Goal: Transaction & Acquisition: Subscribe to service/newsletter

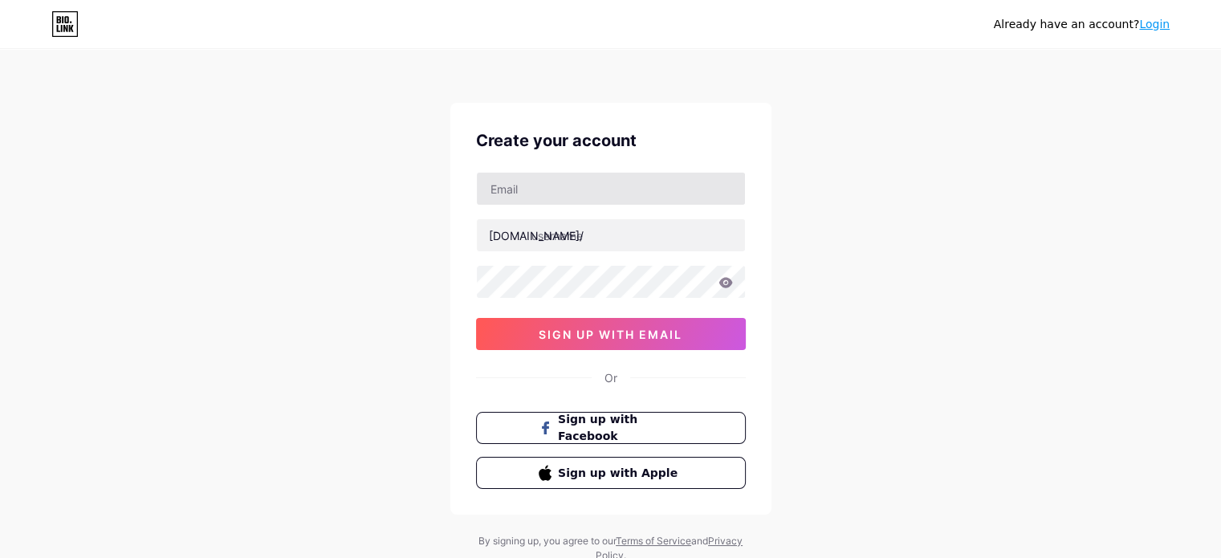
drag, startPoint x: 556, startPoint y: 206, endPoint x: 552, endPoint y: 193, distance: 13.2
click at [553, 205] on div "bio.link/ 0cAFcWeA4KDmvJnl63LATTMrDJQ03Yuk0vnRO9JwJZiWIKeR5jx-vqiSwRHKiZCGCbzqu…" at bounding box center [611, 261] width 270 height 178
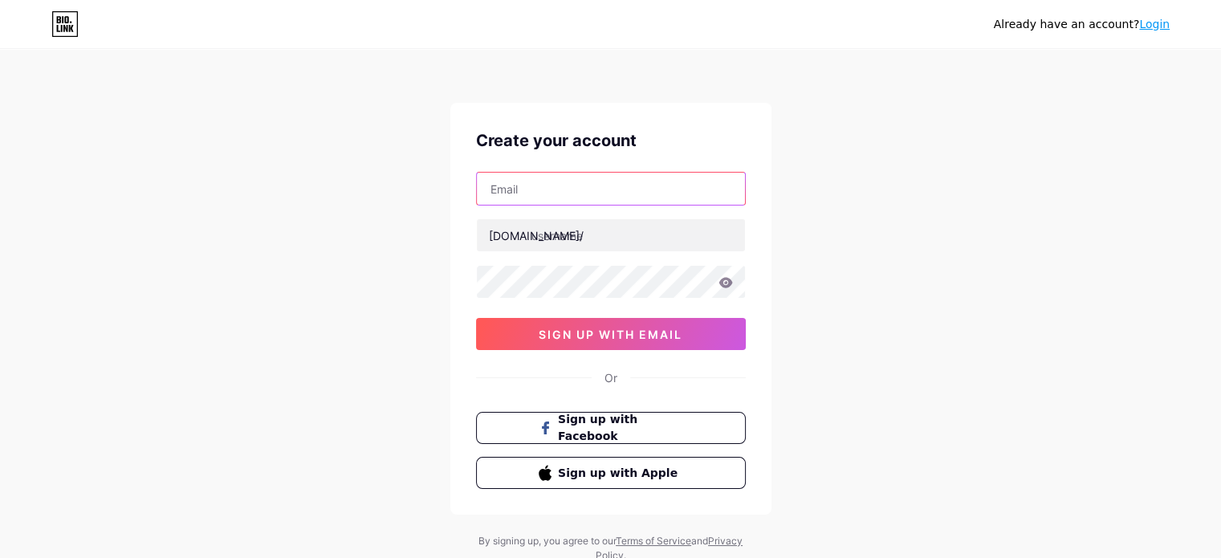
click at [552, 190] on input "text" at bounding box center [611, 189] width 268 height 32
paste input "[EMAIL_ADDRESS][DOMAIN_NAME]"
type input "[EMAIL_ADDRESS][DOMAIN_NAME]"
drag, startPoint x: 796, startPoint y: 136, endPoint x: 775, endPoint y: 140, distance: 22.2
click at [793, 136] on div "Already have an account? Login Create your account thaymanhinhsamsung24h@gmail.…" at bounding box center [610, 307] width 1221 height 614
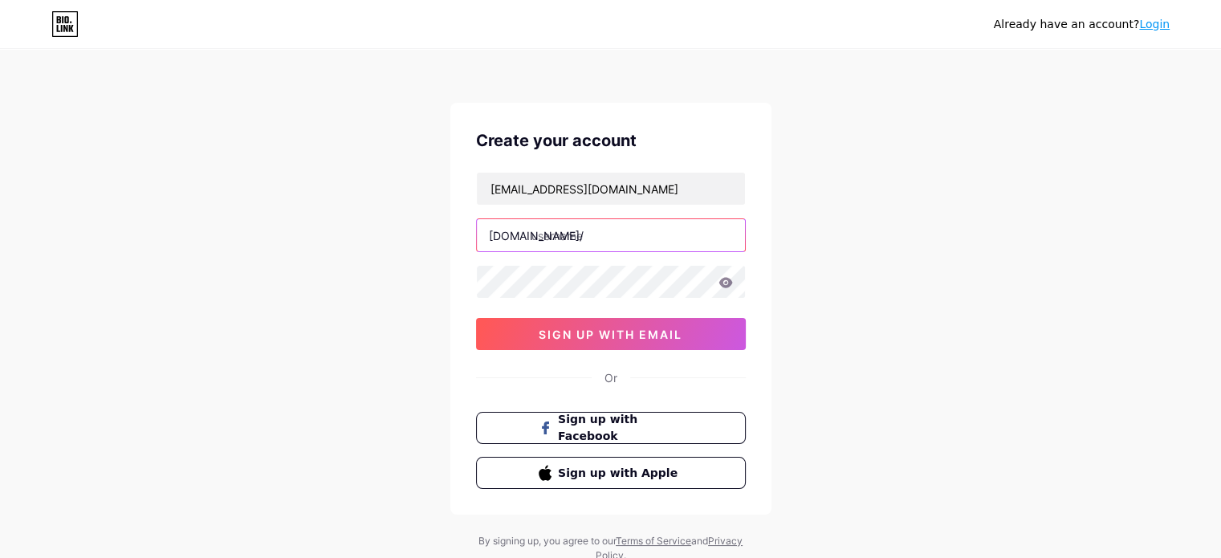
click at [576, 242] on input "text" at bounding box center [611, 235] width 268 height 32
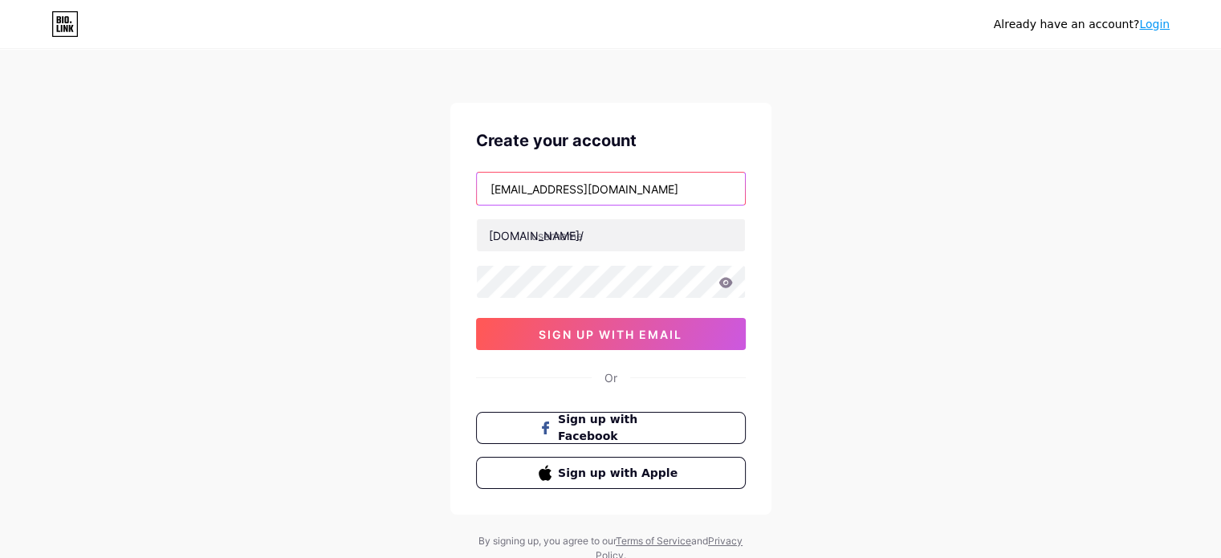
click at [543, 195] on input "thaymanhinhsamsung24h@gmail.com" at bounding box center [611, 189] width 268 height 32
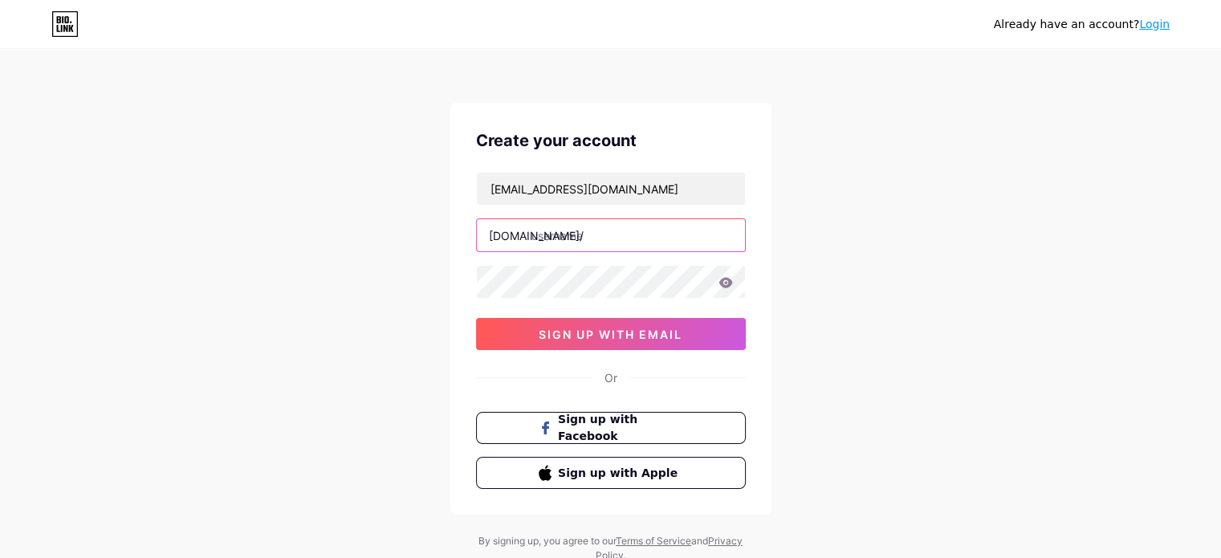
click at [619, 234] on input "text" at bounding box center [611, 235] width 268 height 32
paste input "thaymanhinhsamsung24h"
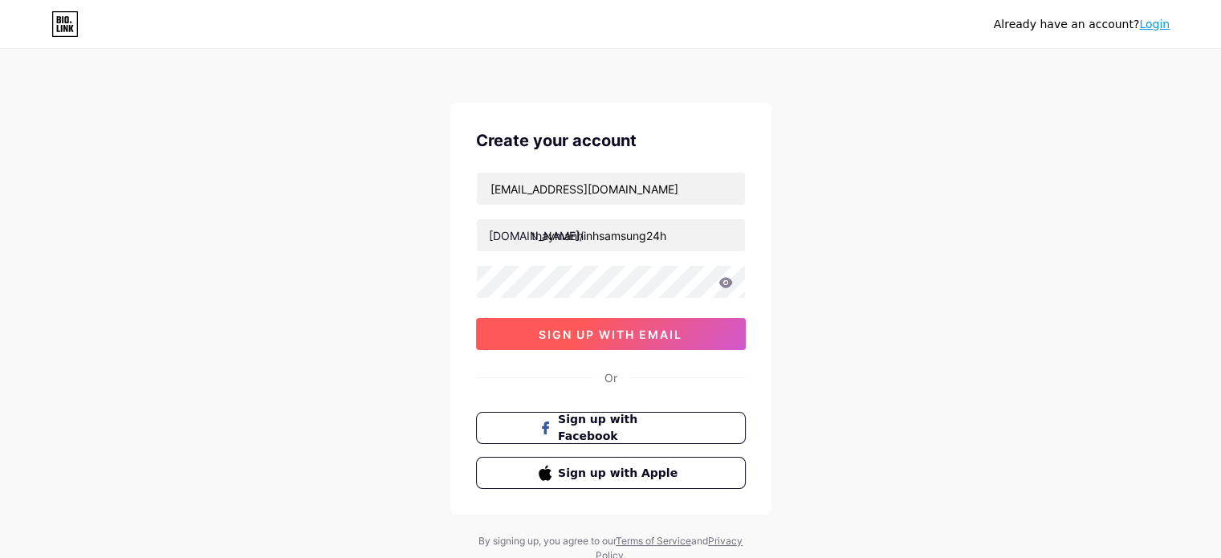
click at [623, 333] on span "sign up with email" at bounding box center [611, 335] width 144 height 14
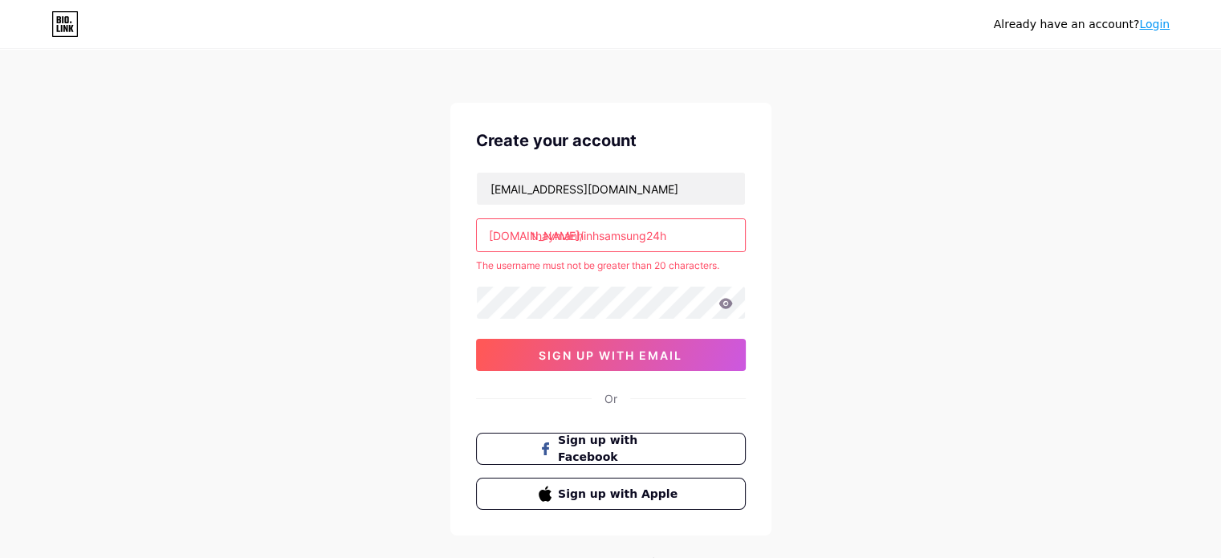
drag, startPoint x: 646, startPoint y: 234, endPoint x: 664, endPoint y: 233, distance: 17.7
click at [664, 233] on input "thaymanhinhsamsung24h" at bounding box center [611, 235] width 268 height 32
type input "thaymanhinhsamsung"
click at [633, 336] on div "thaymanhinhsamsung24h@gmail.com bio.link/ thaymanhinhsamsung The username must …" at bounding box center [611, 271] width 270 height 199
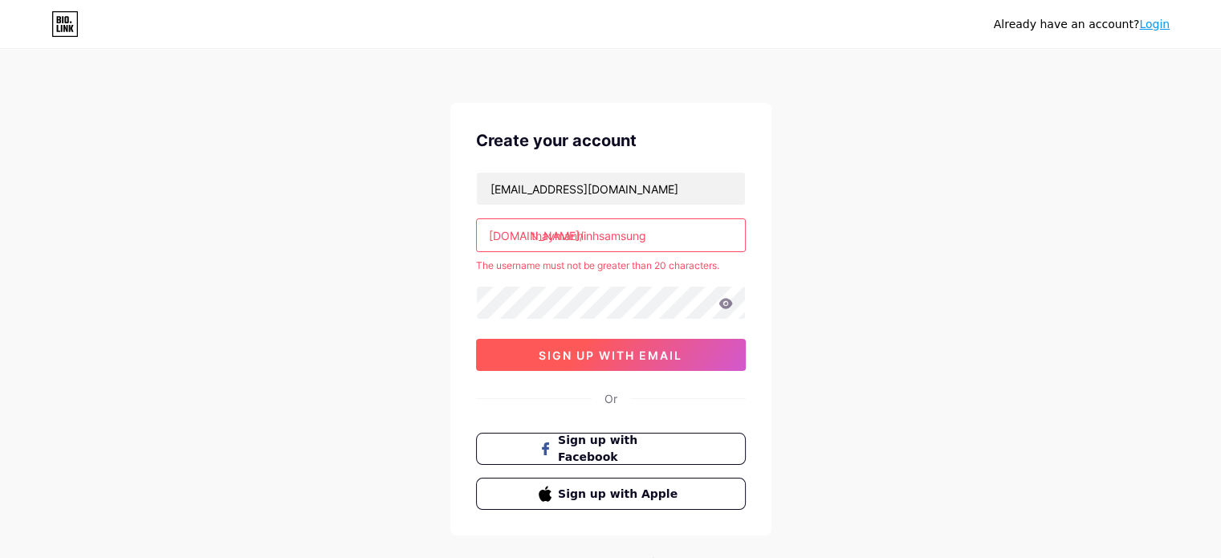
click at [638, 345] on button "sign up with email" at bounding box center [611, 355] width 270 height 32
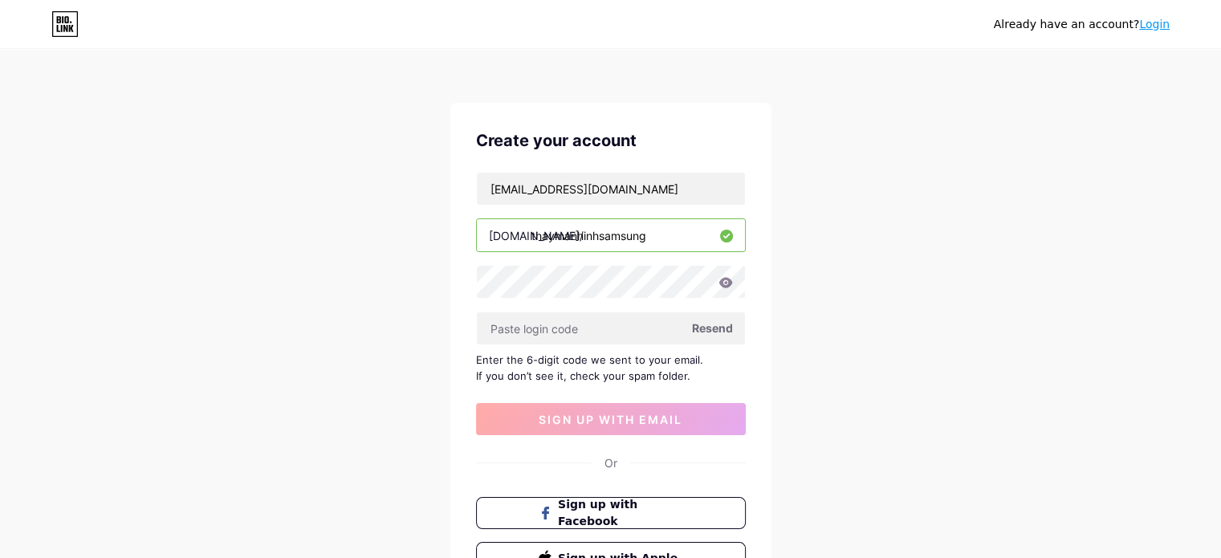
click at [712, 324] on span "Resend" at bounding box center [712, 328] width 41 height 17
click at [714, 324] on span "Resend" at bounding box center [712, 328] width 41 height 17
paste input "889378"
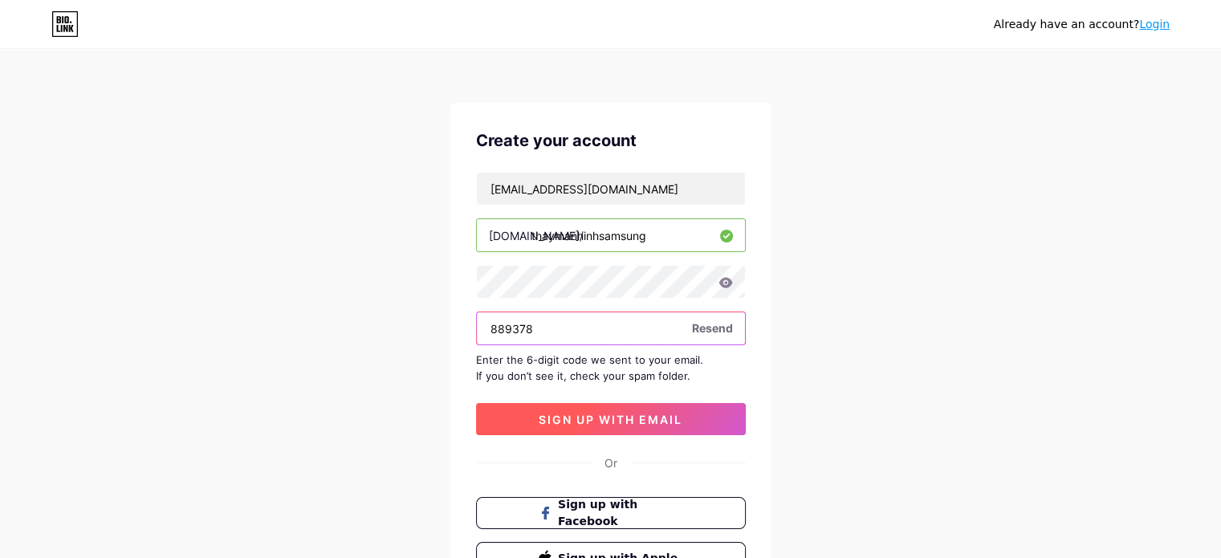
type input "889378"
click at [678, 413] on span "sign up with email" at bounding box center [611, 420] width 144 height 14
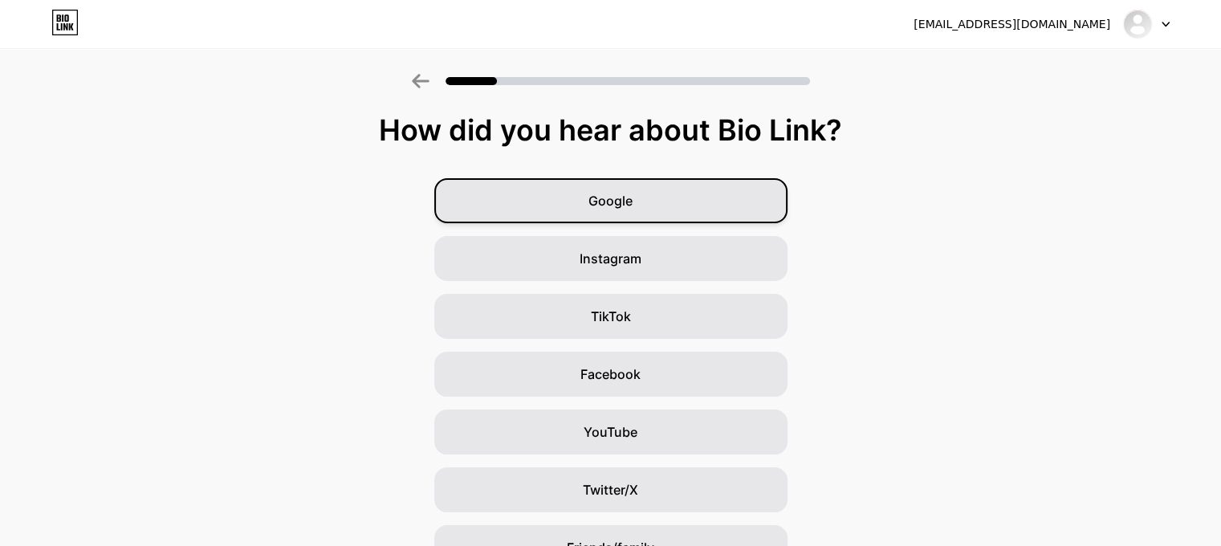
click at [643, 206] on div "Google" at bounding box center [610, 200] width 353 height 45
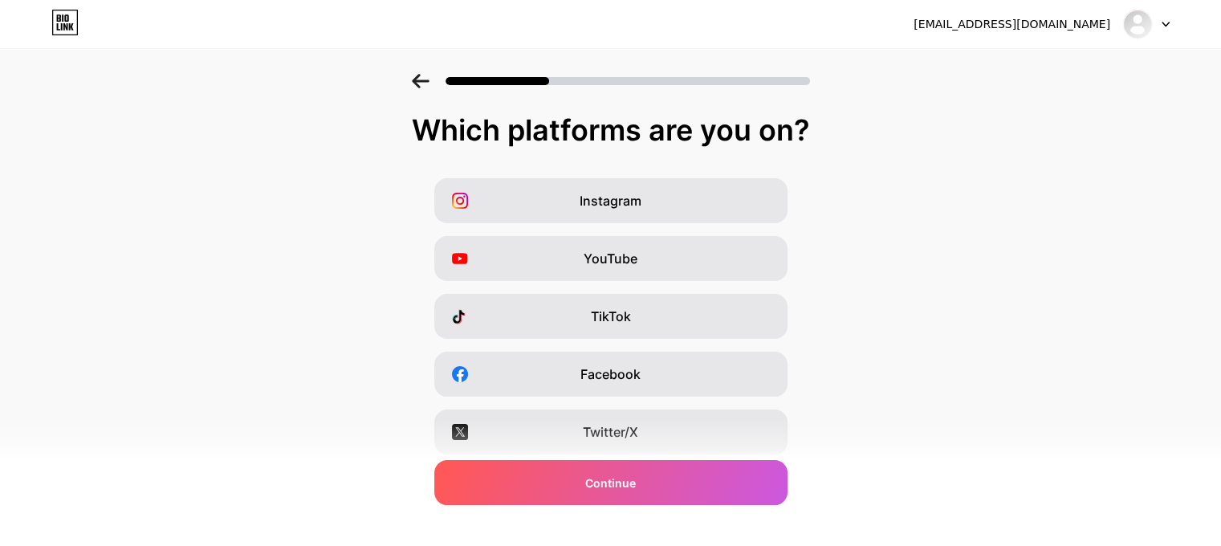
click at [957, 393] on div "Instagram YouTube TikTok Facebook Twitter/X Buy Me a Coffee Snapchat I have a w…" at bounding box center [610, 403] width 1205 height 450
click at [607, 509] on div "Buy Me a Coffee" at bounding box center [610, 489] width 353 height 45
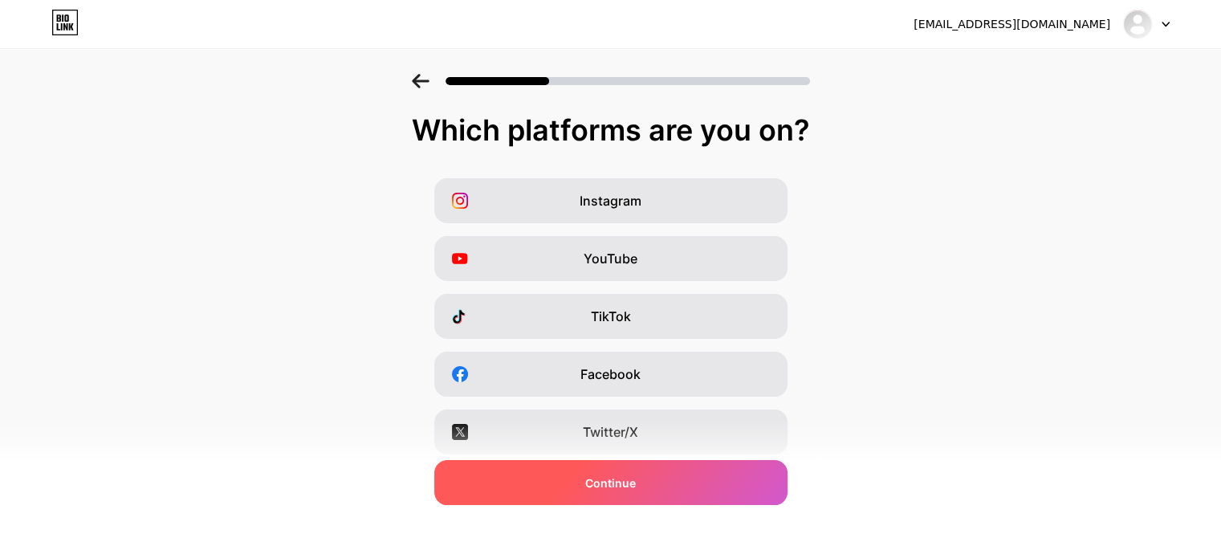
click at [633, 485] on span "Continue" at bounding box center [610, 482] width 51 height 17
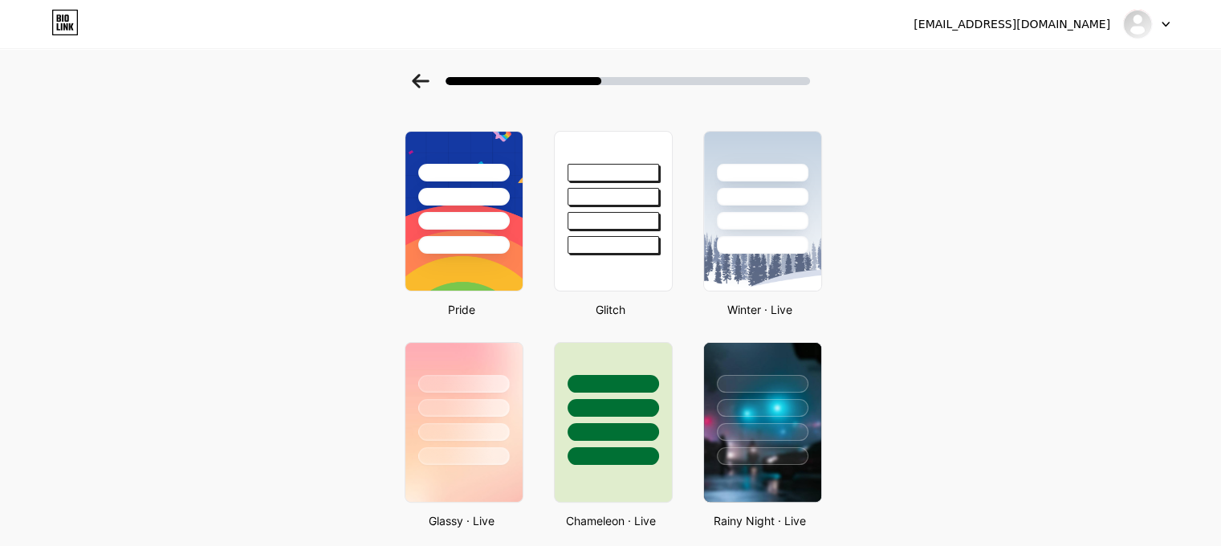
scroll to position [321, 0]
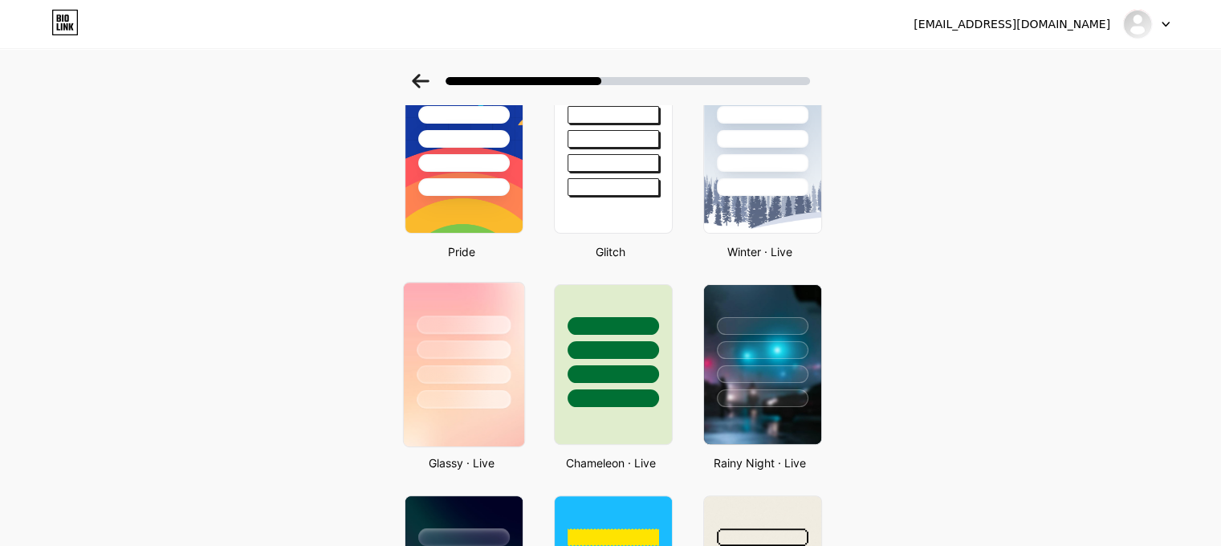
click at [442, 377] on div at bounding box center [464, 374] width 94 height 18
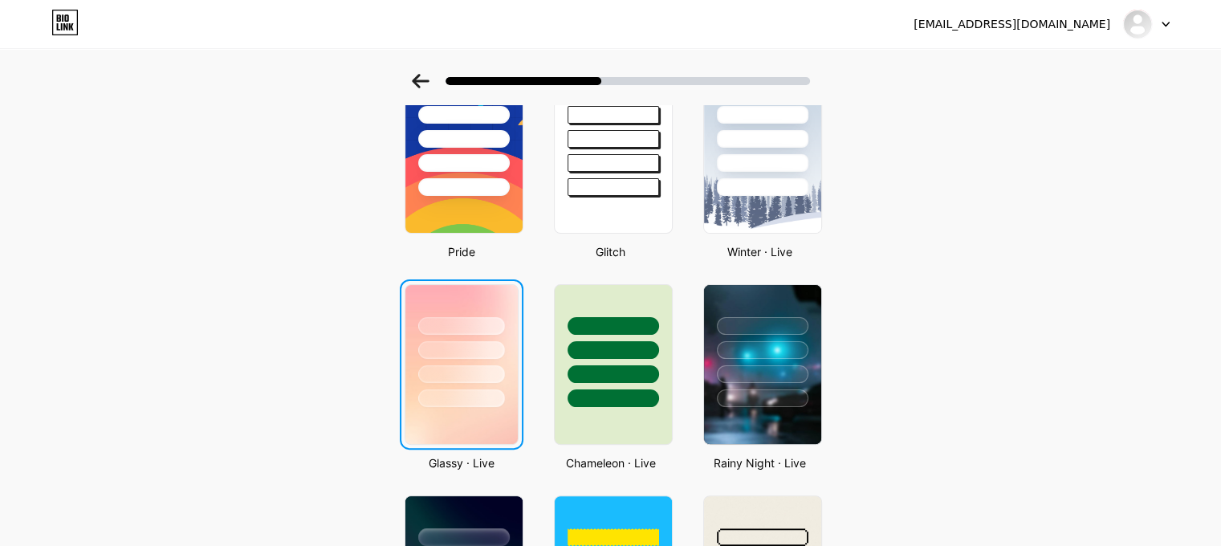
scroll to position [0, 0]
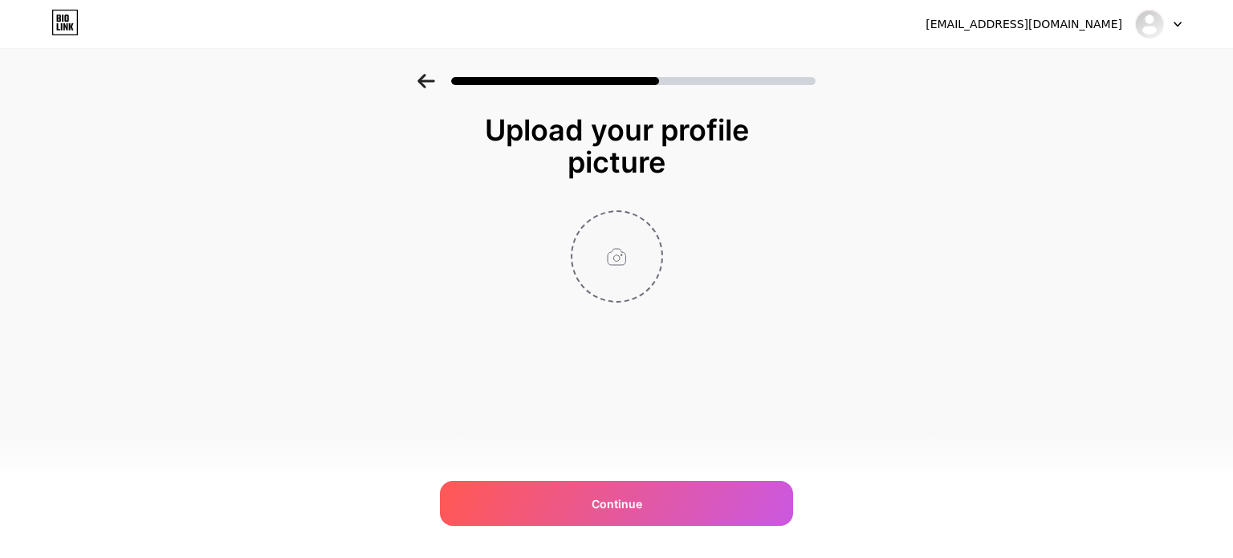
click at [620, 243] on input "file" at bounding box center [616, 256] width 89 height 89
type input "C:\fakepath\95c303ac-6fe9-4b7f-bc6e-a8dd686f023b.jpg"
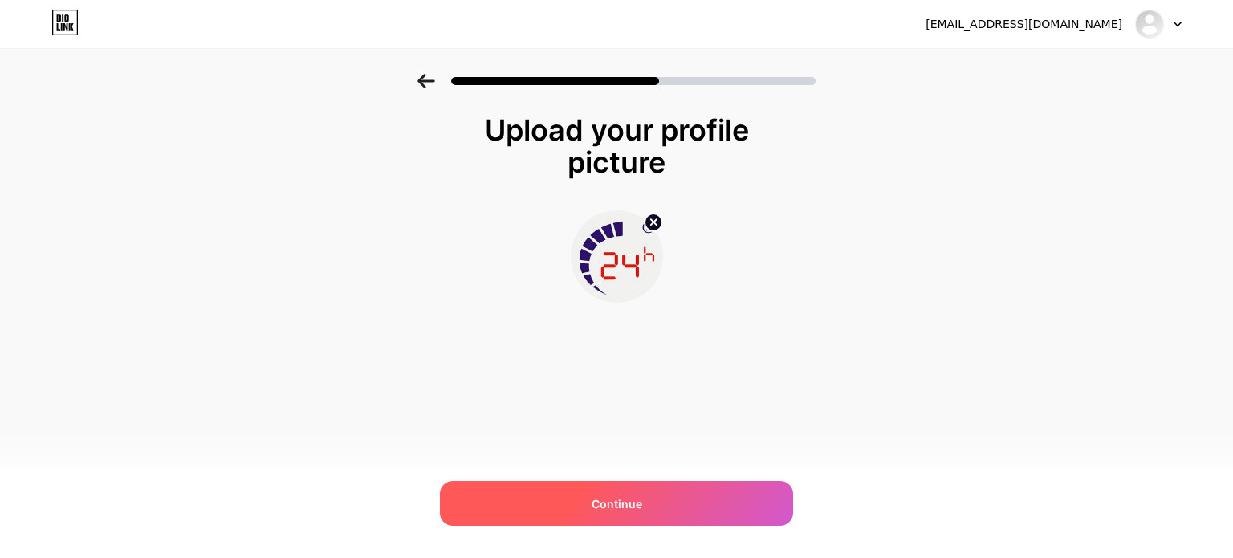
click at [601, 501] on span "Continue" at bounding box center [617, 503] width 51 height 17
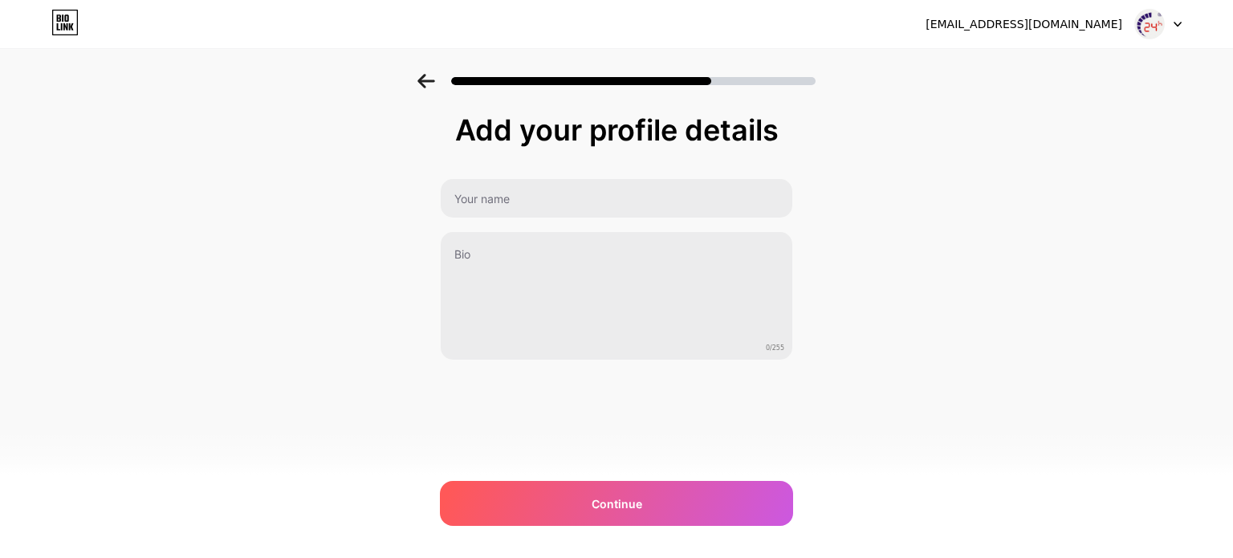
click at [566, 173] on div "Add your profile details 0/255 Continue Error" at bounding box center [616, 237] width 353 height 246
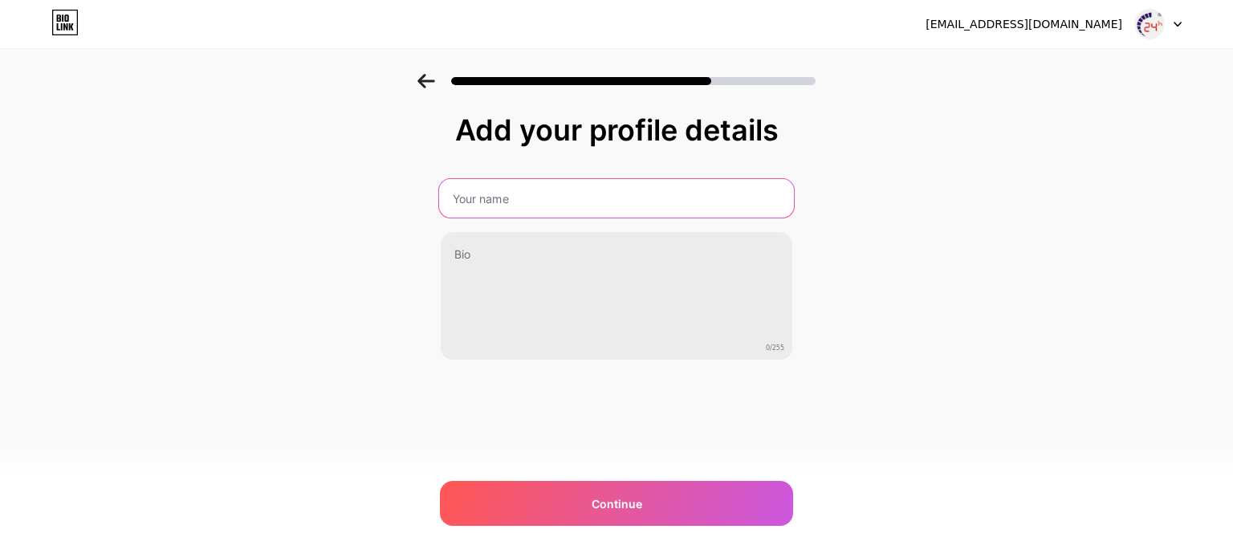
click at [582, 209] on input "text" at bounding box center [616, 198] width 355 height 39
type input "T"
type input "Thay màn hình Samsung"
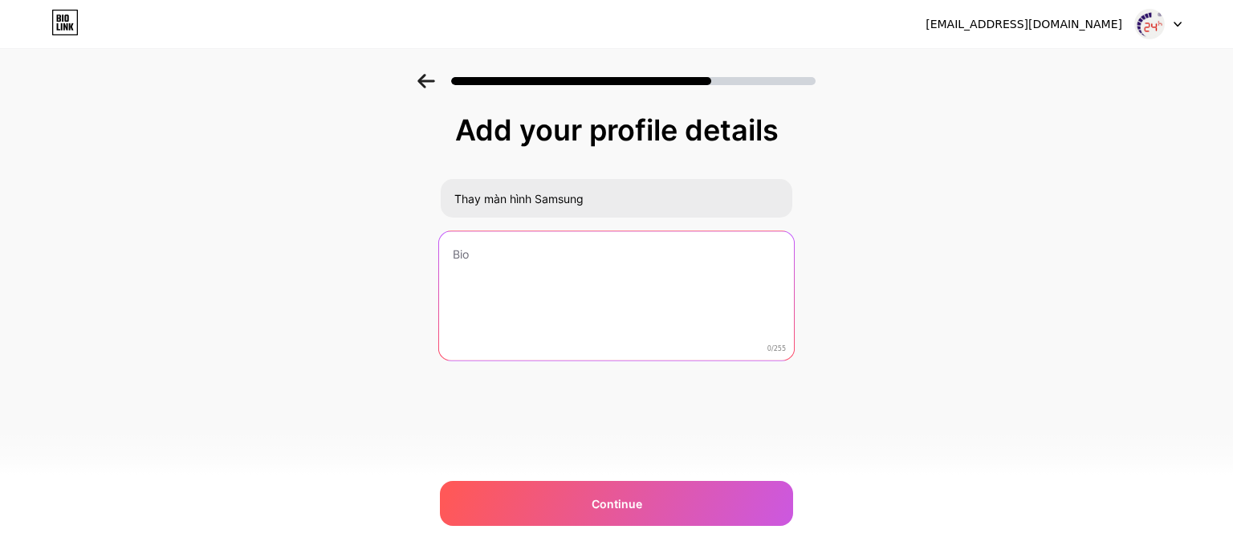
click at [540, 276] on textarea at bounding box center [616, 296] width 355 height 131
paste textarea "Dịch vụ thay màn hình Samsung chính hãng tại Bệnh Viện Điện Thoại, Laptop 24h –…"
type textarea "Dịch vụ thay màn hình Samsung chính hãng tại Bệnh Viện Điện Thoại, Laptop 24h –…"
paste textarea "Dịch vụ thay màn hình Samsung chính hãng tại Bệnh Viện Điện Thoại, Laptop 24h –…"
type textarea "Dịch vụ thay màn hình Samsung chính hãng tại Bệnh Viện Điện Thoại, Laptop 24h –…"
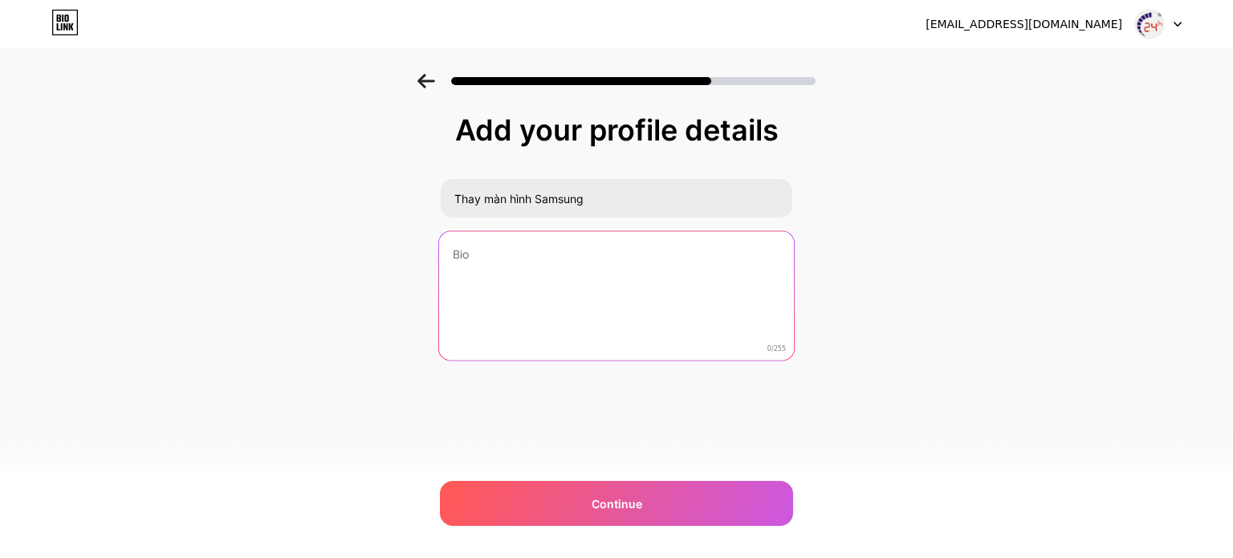
paste textarea "Dịch vụ thay màn hình Samsung chính hãng tại Bệnh Viện Điện Thoại, Laptop 24h –…"
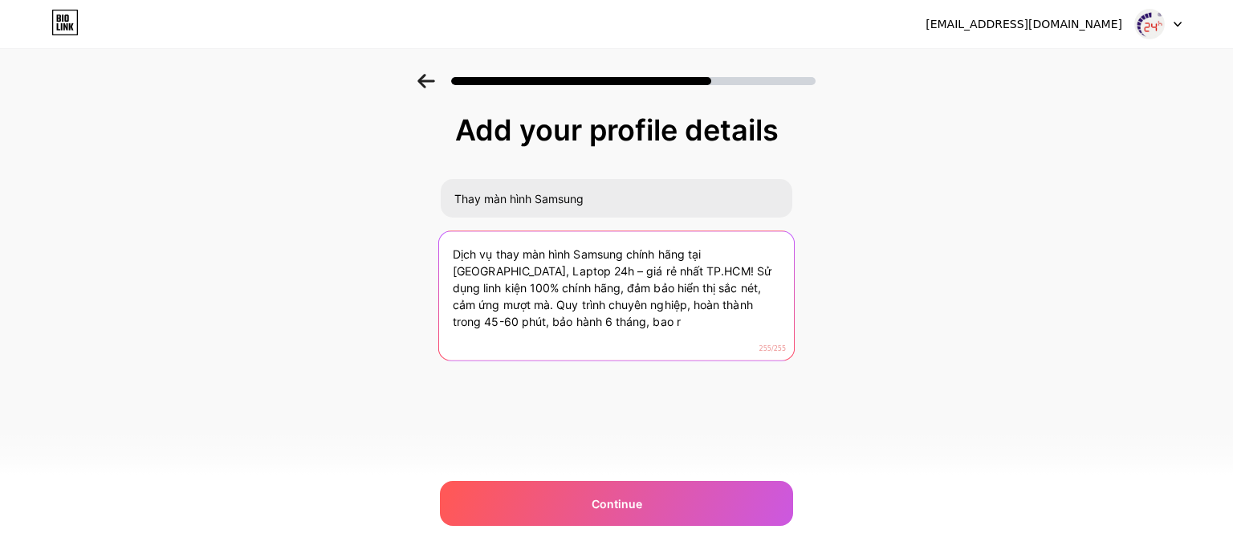
click at [581, 316] on textarea "Dịch vụ thay màn hình Samsung chính hãng tại Bệnh Viện Điện Thoại, Laptop 24h –…" at bounding box center [616, 296] width 355 height 131
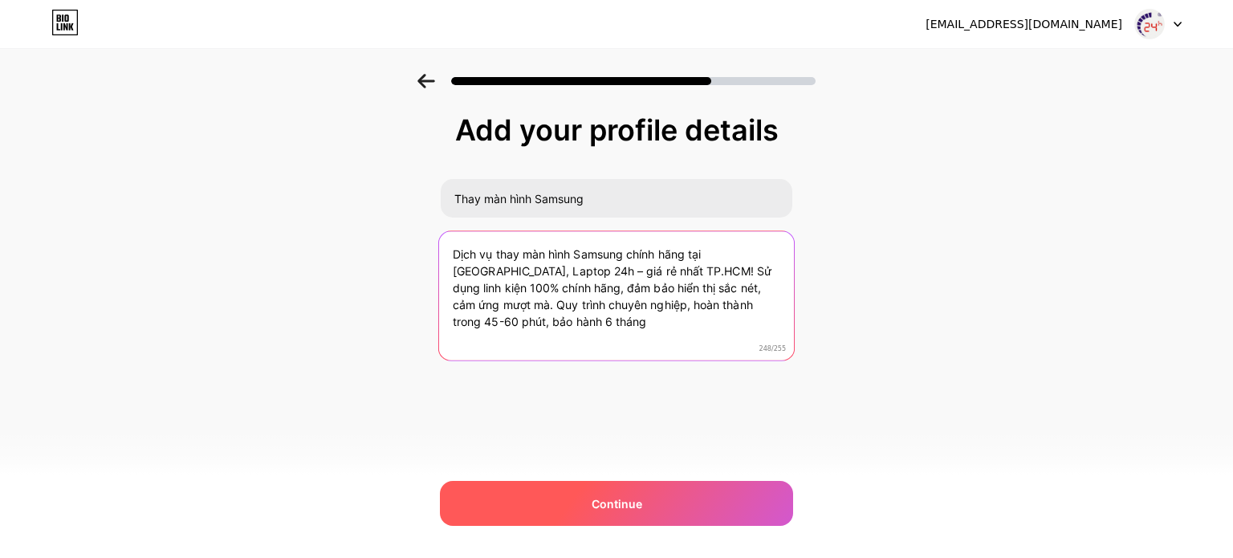
type textarea "Dịch vụ thay màn hình Samsung chính hãng tại Bệnh Viện Điện Thoại, Laptop 24h –…"
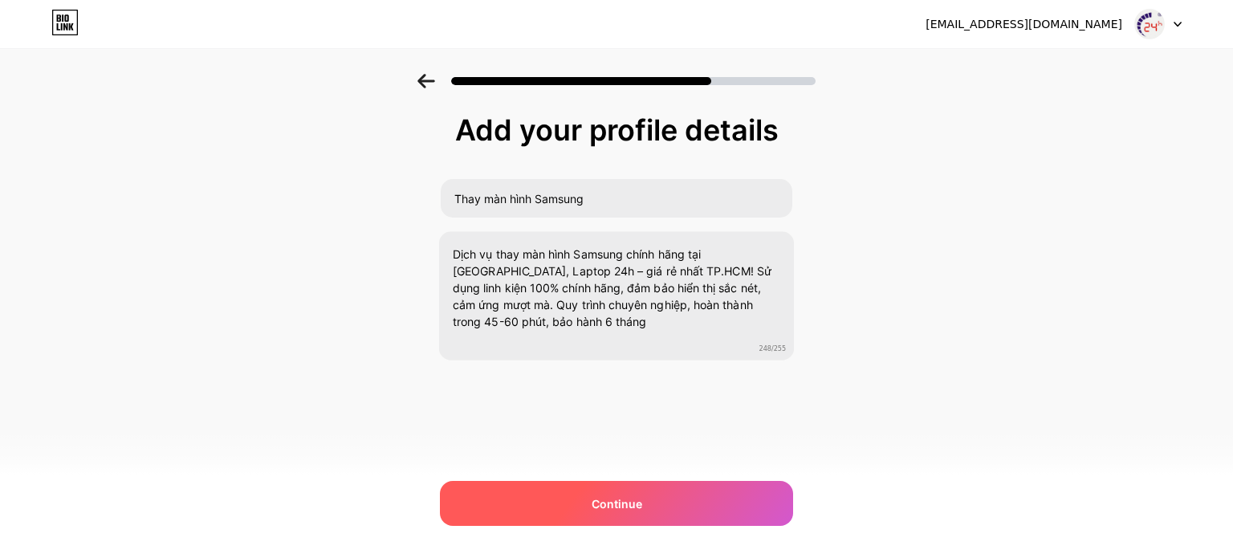
click at [613, 501] on span "Continue" at bounding box center [617, 503] width 51 height 17
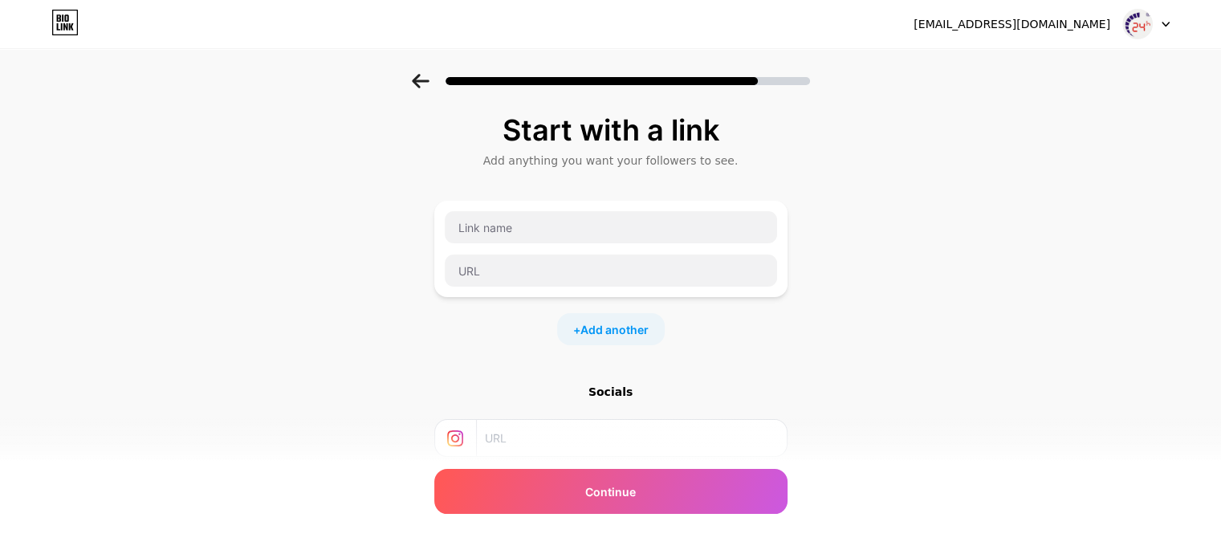
click at [630, 315] on div "+ Add another" at bounding box center [611, 329] width 108 height 32
click at [627, 432] on div "+ Add another" at bounding box center [611, 442] width 108 height 32
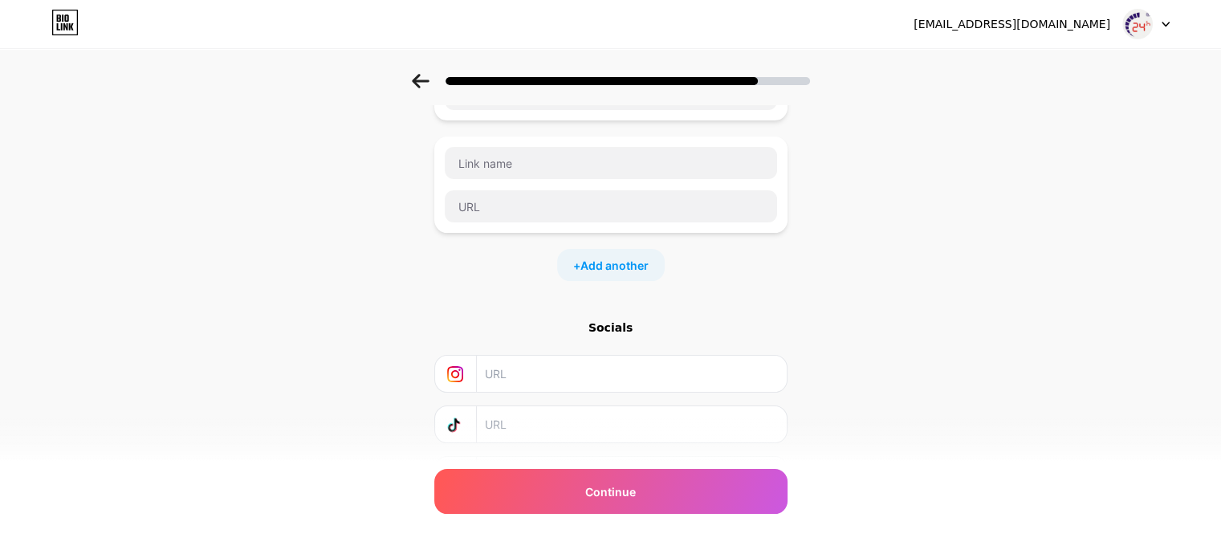
scroll to position [321, 0]
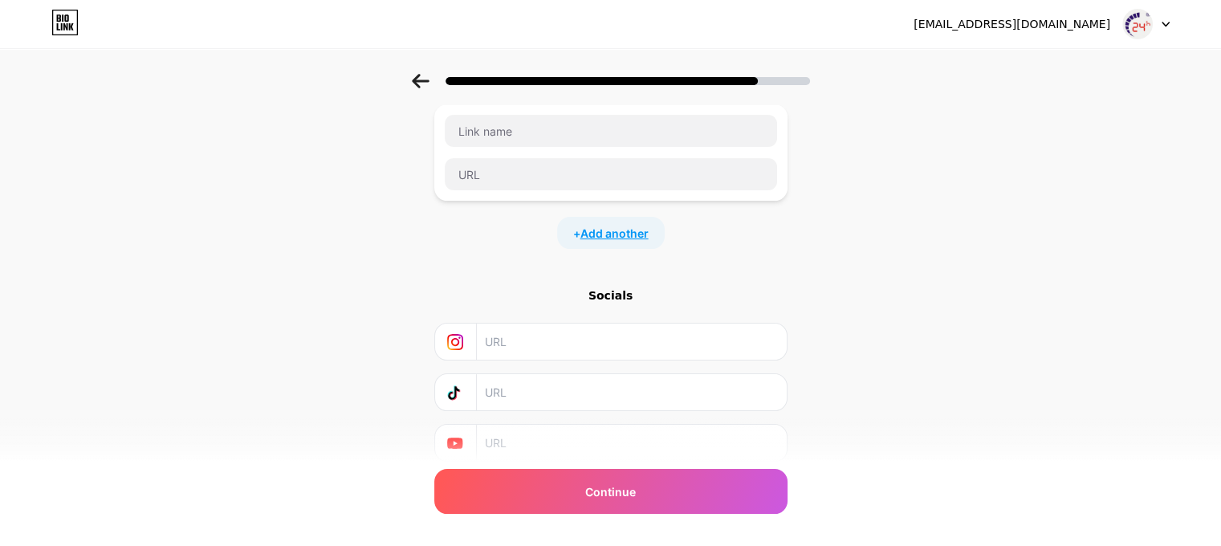
click at [605, 231] on span "Add another" at bounding box center [614, 233] width 68 height 17
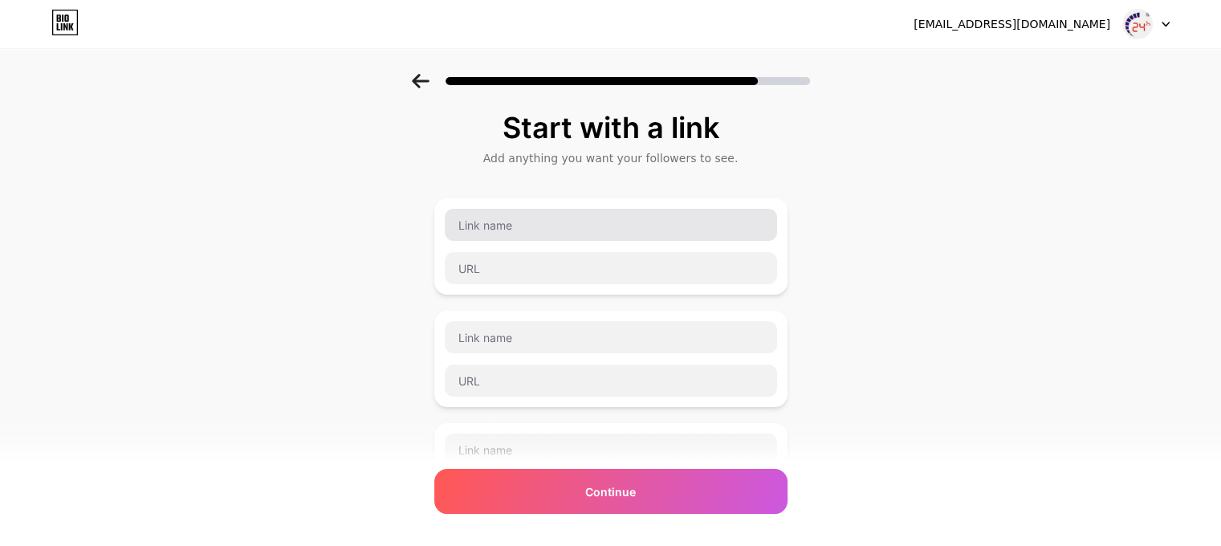
scroll to position [0, 0]
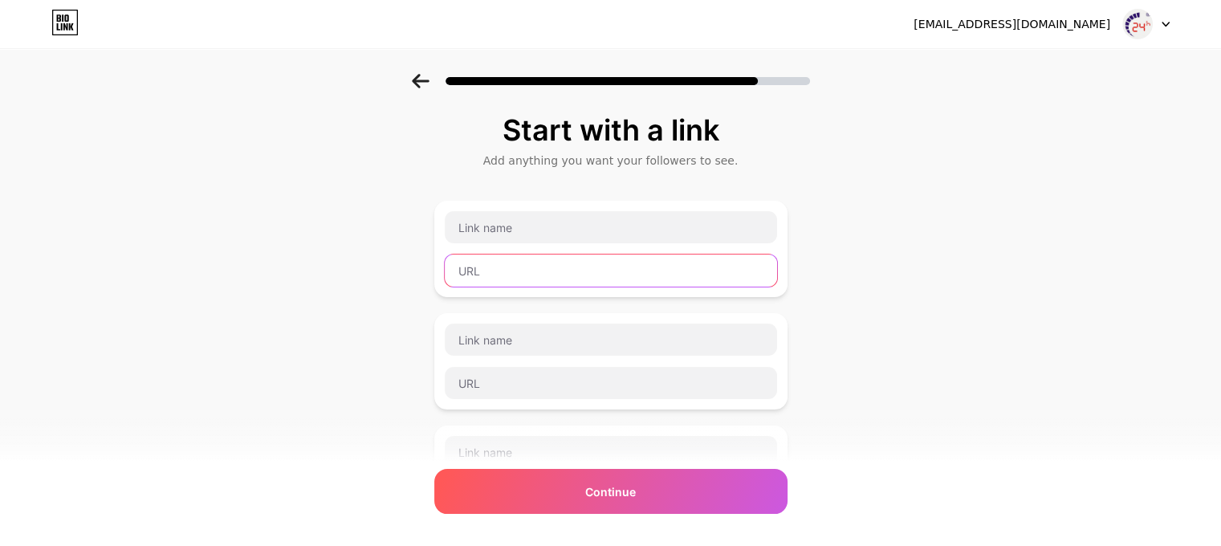
click at [521, 266] on input "text" at bounding box center [611, 270] width 332 height 32
paste input "https://chamsocdidong.com/galaxy-a-sc1735.html"
type input "https://chamsocdidong.com/galaxy-a-sc1735.html"
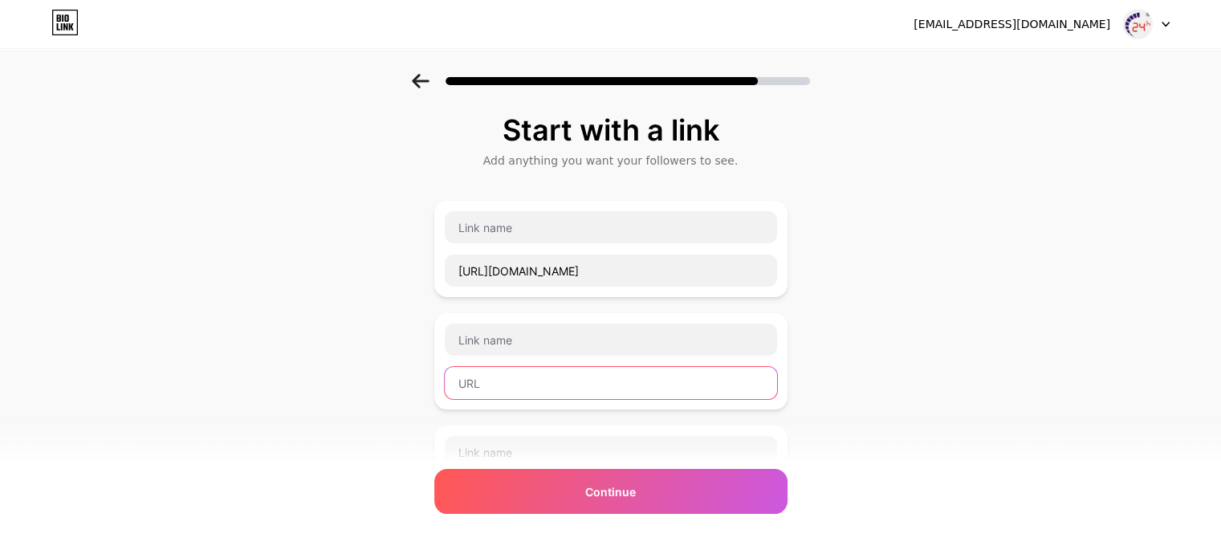
click at [551, 378] on input "text" at bounding box center [611, 383] width 332 height 32
paste input "https://chamsocdidong.com/galaxy-s-sc1736.html"
type input "https://chamsocdidong.com/galaxy-s-sc1736.html"
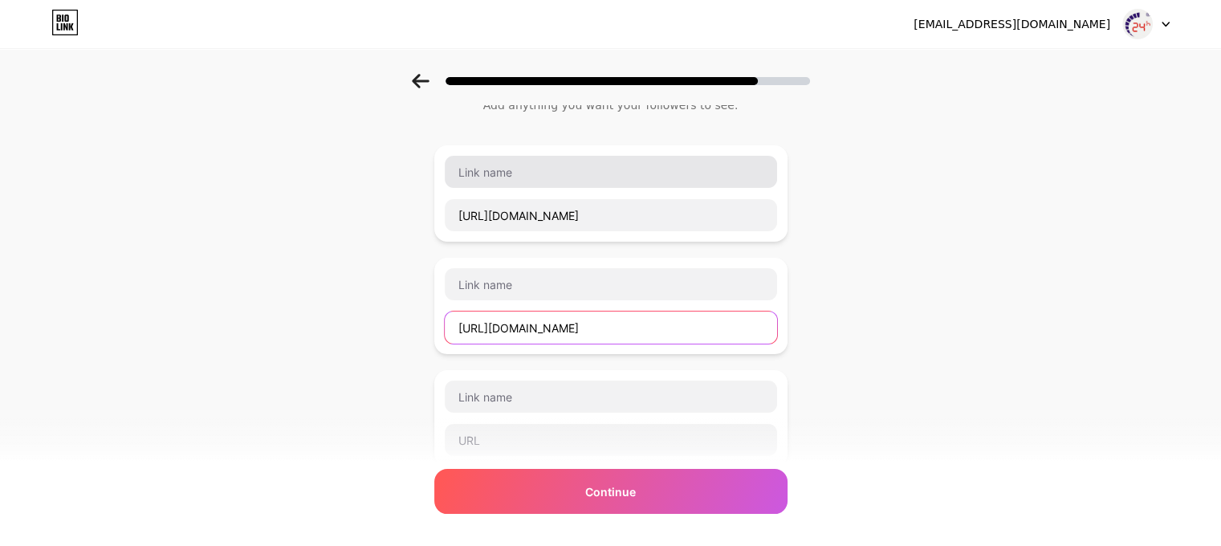
scroll to position [321, 0]
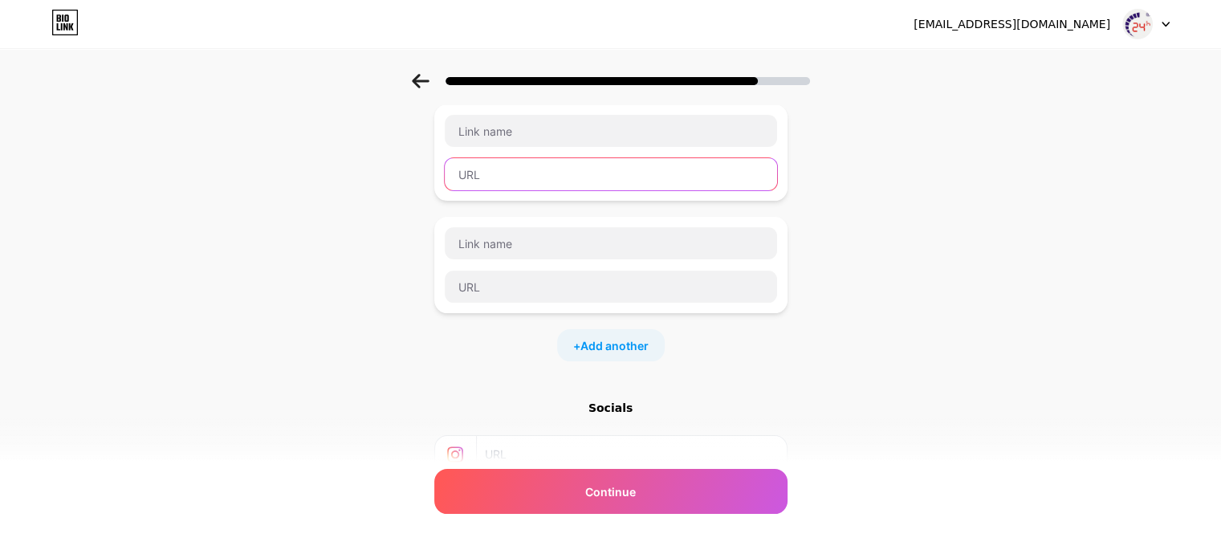
click at [544, 164] on input "text" at bounding box center [611, 174] width 332 height 32
paste input "https://chamsocdidong.com/galaxy-j-sc1737.html"
type input "https://chamsocdidong.com/galaxy-j-sc1737.html"
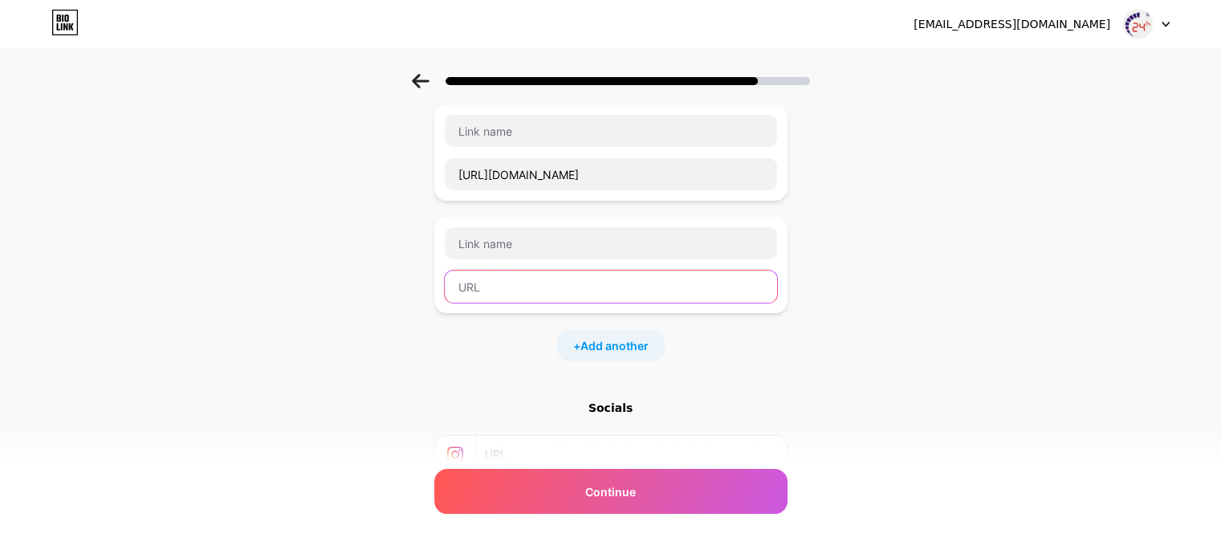
click at [549, 287] on input "text" at bounding box center [611, 287] width 332 height 32
paste input "https://chamsocdidong.com/thay-man-hinh-samsung-sc4474.html"
type input "https://chamsocdidong.com/thay-man-hinh-samsung-sc4474.html"
paste input "https://chamsocdidong.com/thay-man-hinh-samsung-sc4474.html"
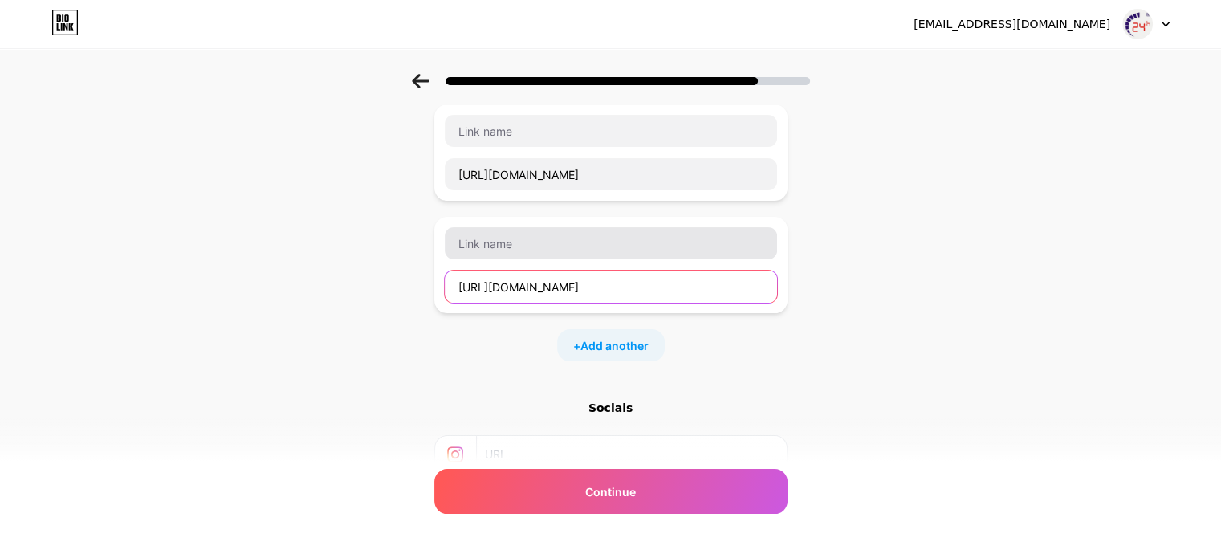
scroll to position [0, 50]
type input "https://chamsocdidong.com/thay-man-hinh-samsung-sc4474.html"
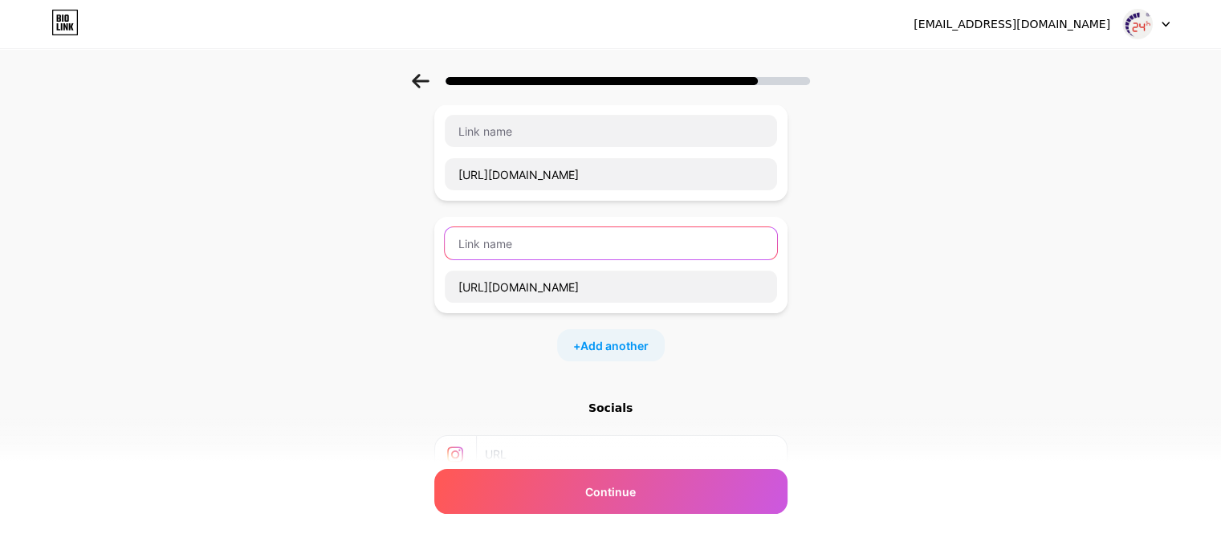
scroll to position [0, 0]
click at [527, 236] on input "text" at bounding box center [611, 243] width 332 height 32
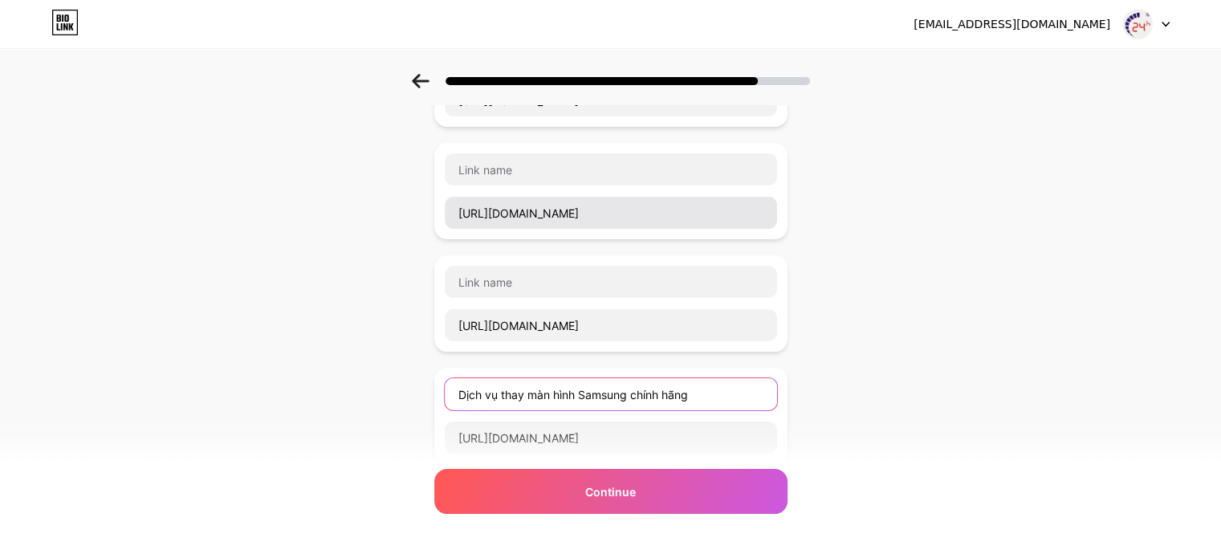
scroll to position [161, 0]
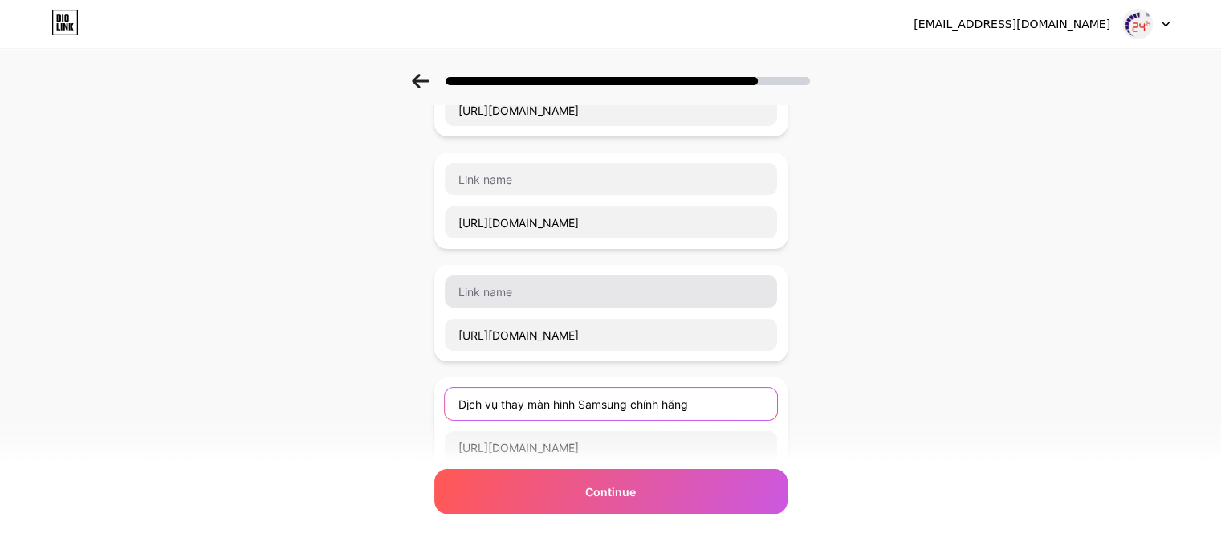
type input "Dịch vụ thay màn hình Samsung chính hãng"
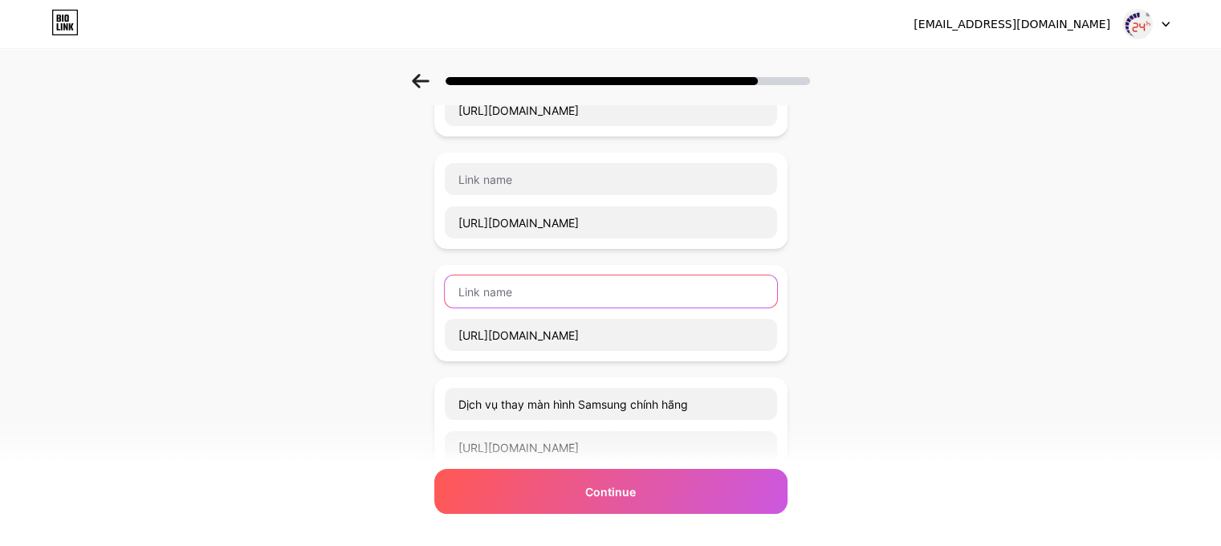
click at [556, 275] on input "text" at bounding box center [611, 291] width 332 height 32
type input "D"
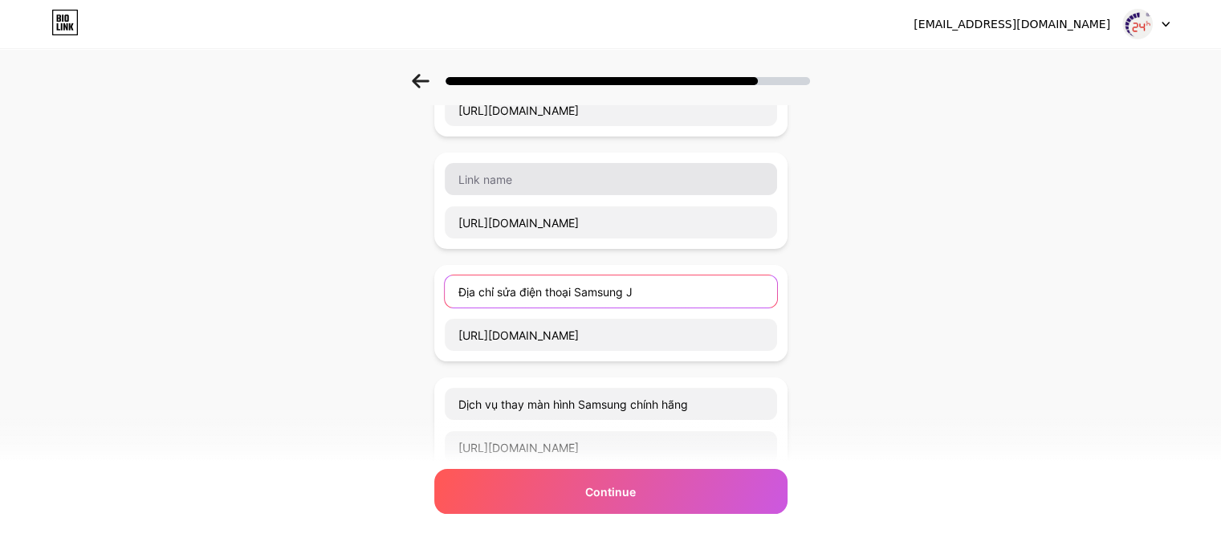
type input "Địa chỉ sửa điện thoại Samsung J"
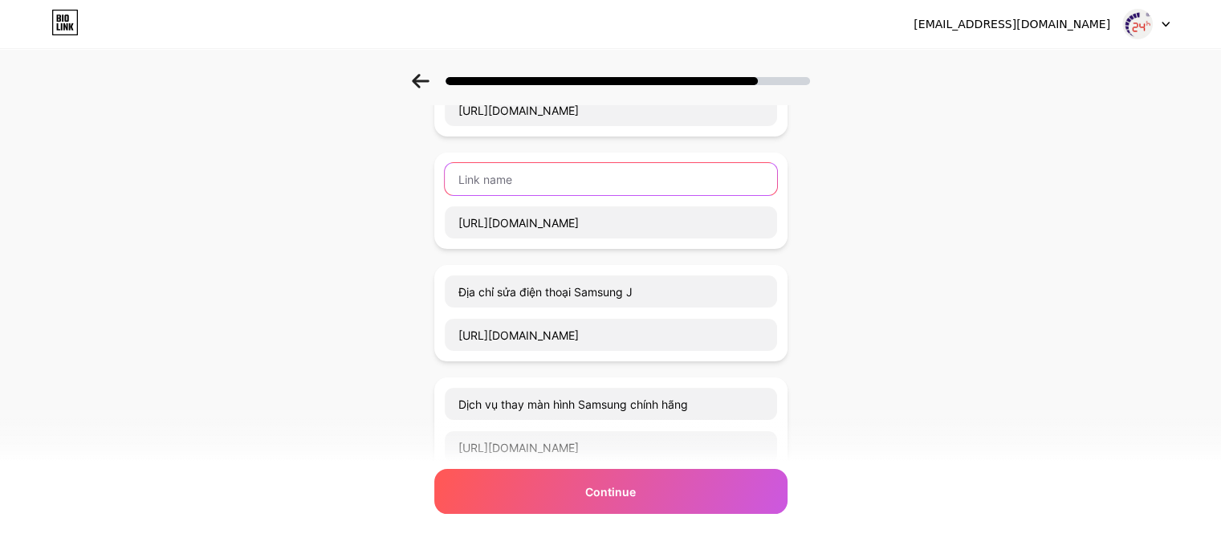
click at [521, 179] on input "text" at bounding box center [611, 179] width 332 height 32
paste input "Địa chỉ sửa điện thoại Samsung J"
type input "Địa chỉ sửa điện thoại Samsung J"
paste input "Địa chỉ sửa điện thoại Samsung J"
click at [492, 173] on input "Địa chỉ sửa điện thoại Samsung J" at bounding box center [611, 179] width 332 height 32
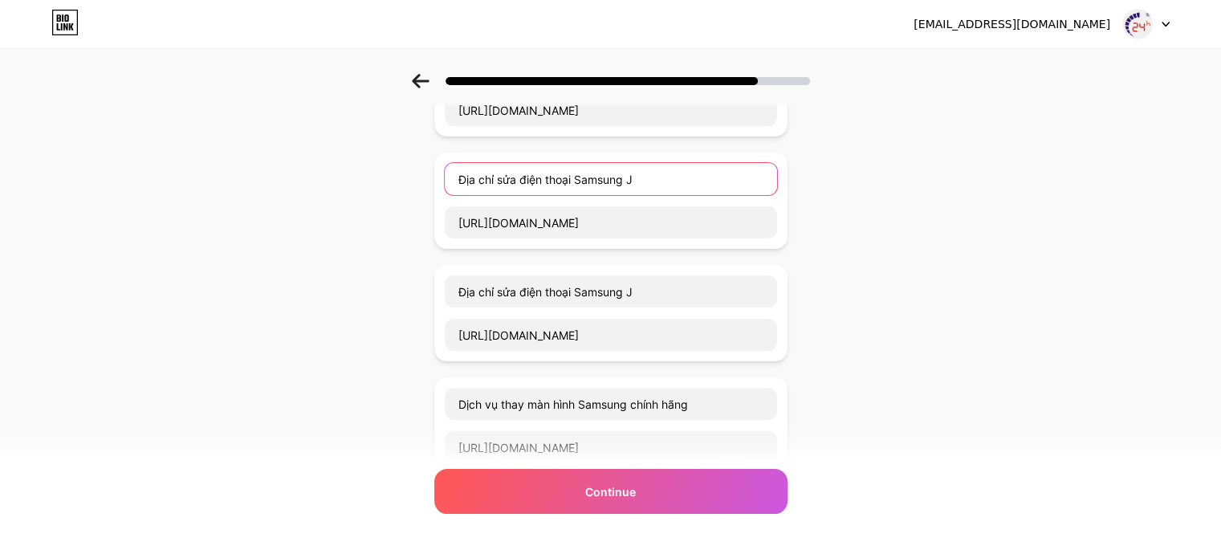
drag, startPoint x: 492, startPoint y: 173, endPoint x: 187, endPoint y: 178, distance: 305.1
click at [187, 178] on div "Start with a link Add anything you want your followers to see. https://chamsocd…" at bounding box center [610, 364] width 1221 height 902
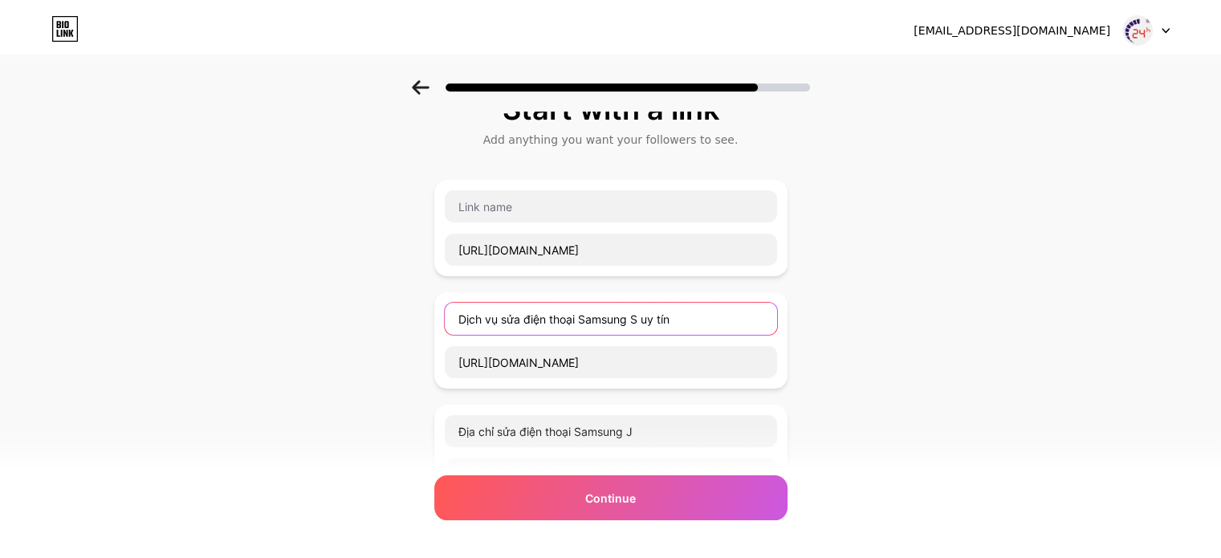
scroll to position [0, 0]
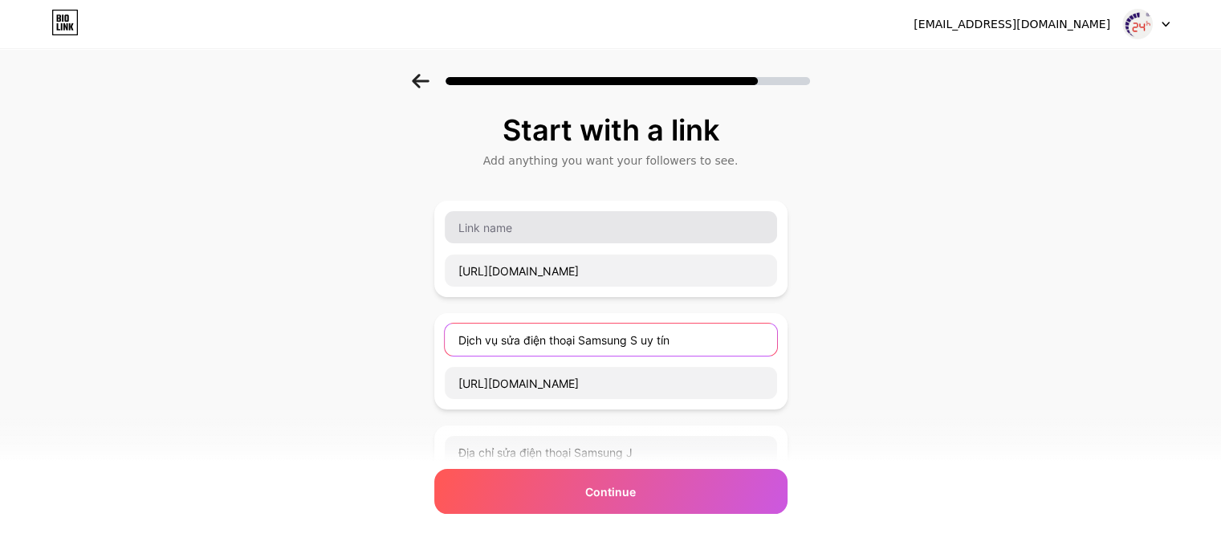
type input "Dịch vụ sửa điện thoại Samsung S uy tín"
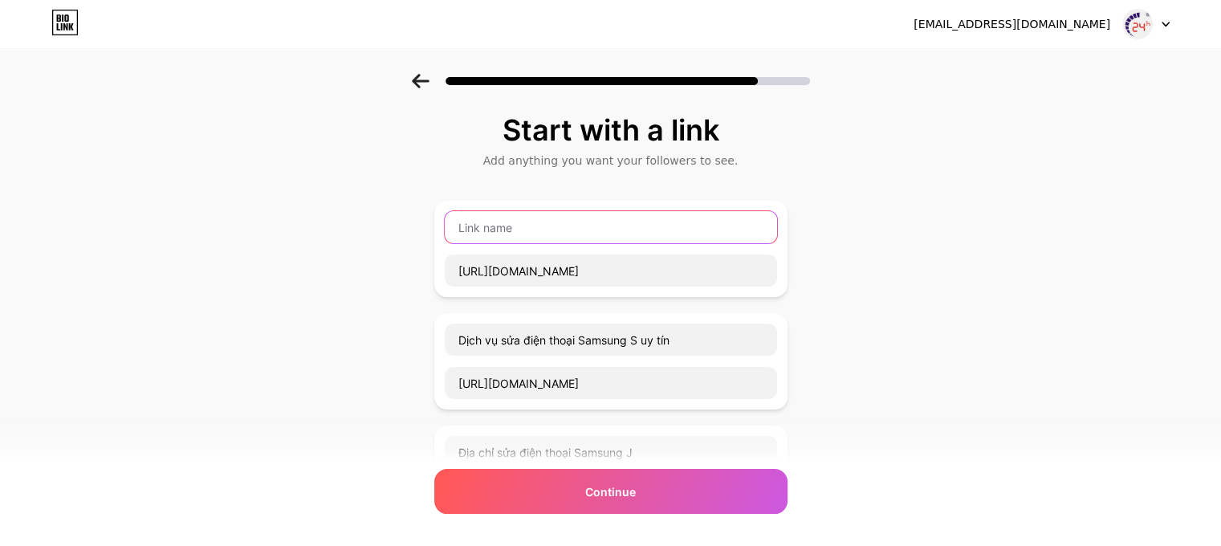
click at [539, 235] on input "text" at bounding box center [611, 227] width 332 height 32
paste input "Địa chỉ sửa điện thoại Samsung J"
click at [489, 227] on input "Địa chỉ sửa điện thoại Samsung J" at bounding box center [611, 227] width 332 height 32
drag, startPoint x: 489, startPoint y: 227, endPoint x: 290, endPoint y: 223, distance: 199.1
click at [290, 223] on div "Start with a link Add anything you want your followers to see. Địa chỉ sửa điện…" at bounding box center [610, 525] width 1221 height 902
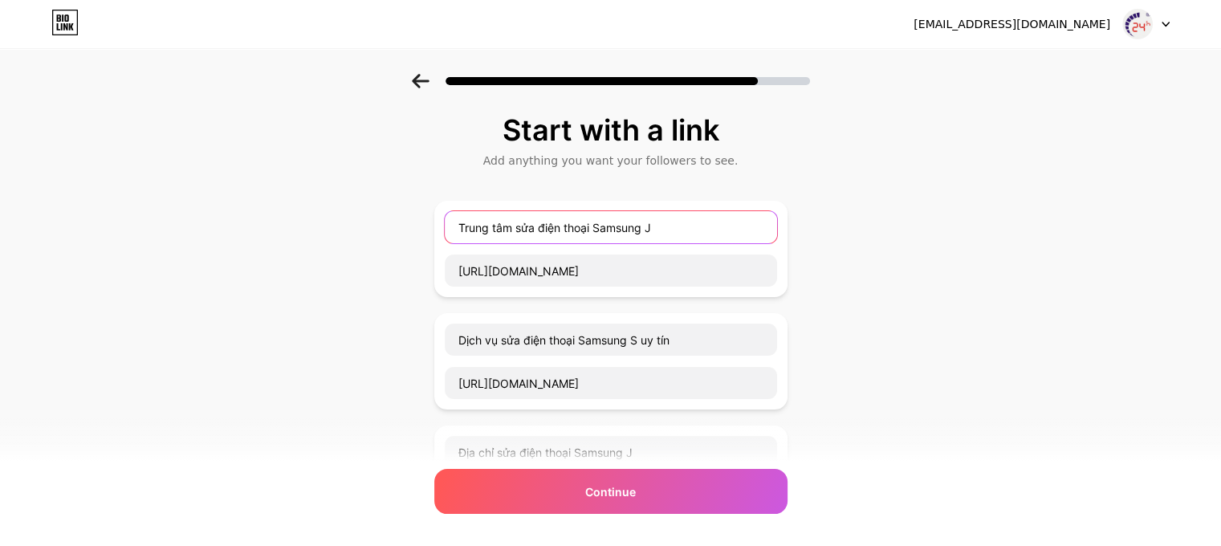
drag, startPoint x: 688, startPoint y: 221, endPoint x: 651, endPoint y: 221, distance: 36.9
click at [651, 221] on input "Trung tâm sửa điện thoại Samsung J" at bounding box center [611, 227] width 332 height 32
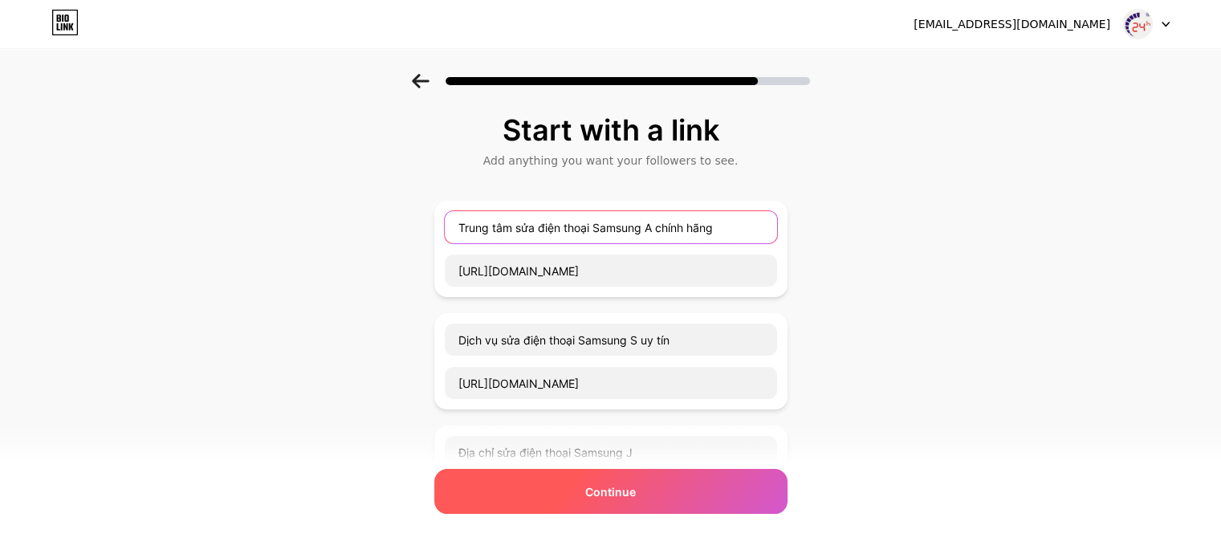
type input "Trung tâm sửa điện thoại Samsung A chính hãng"
click at [653, 494] on div "Continue" at bounding box center [610, 491] width 353 height 45
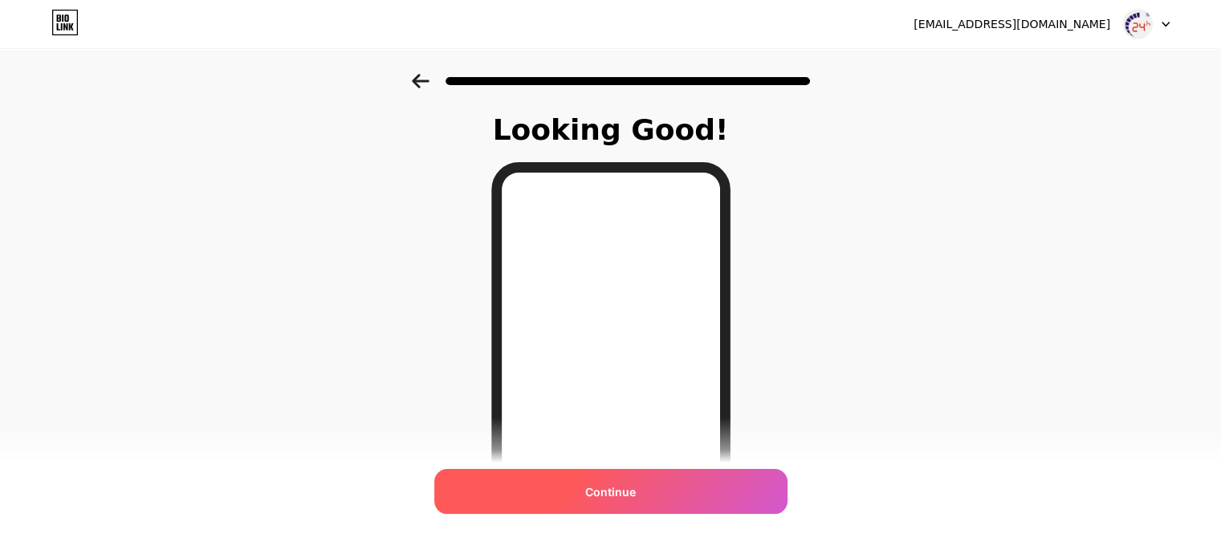
click at [719, 487] on div "Continue" at bounding box center [610, 491] width 353 height 45
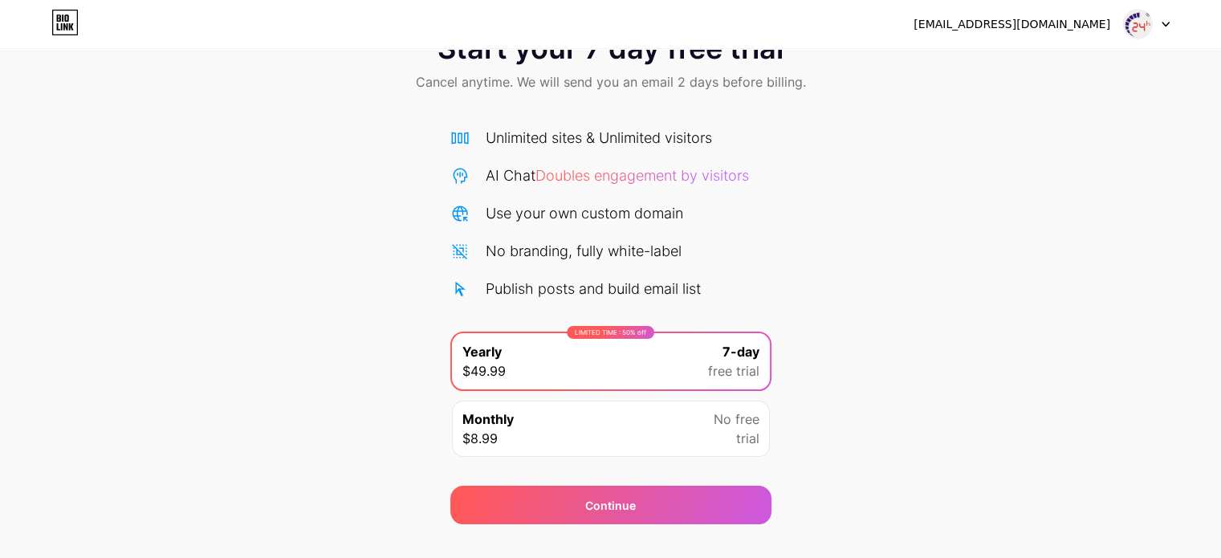
scroll to position [87, 0]
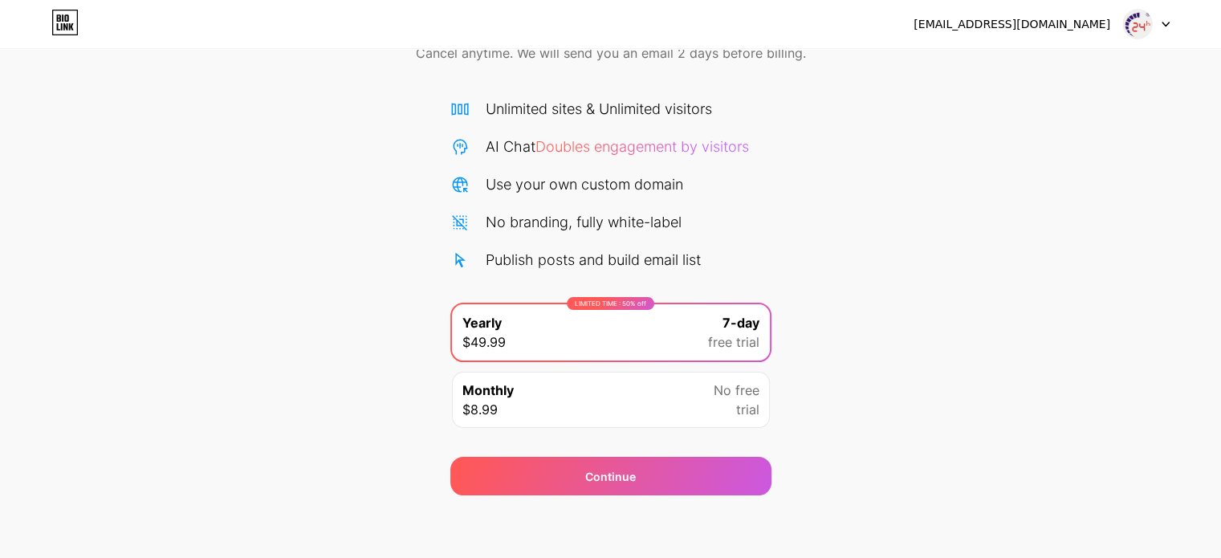
click at [704, 434] on div "LIMITED TIME : 50% off Yearly $49.99 7-day free trial Monthly $8.99 No free tri…" at bounding box center [610, 370] width 321 height 135
click at [712, 368] on div "LIMITED TIME : 50% off Yearly $49.99 7-day free trial Monthly $8.99 No free tri…" at bounding box center [610, 370] width 321 height 135
click at [717, 395] on span "No free" at bounding box center [737, 390] width 46 height 19
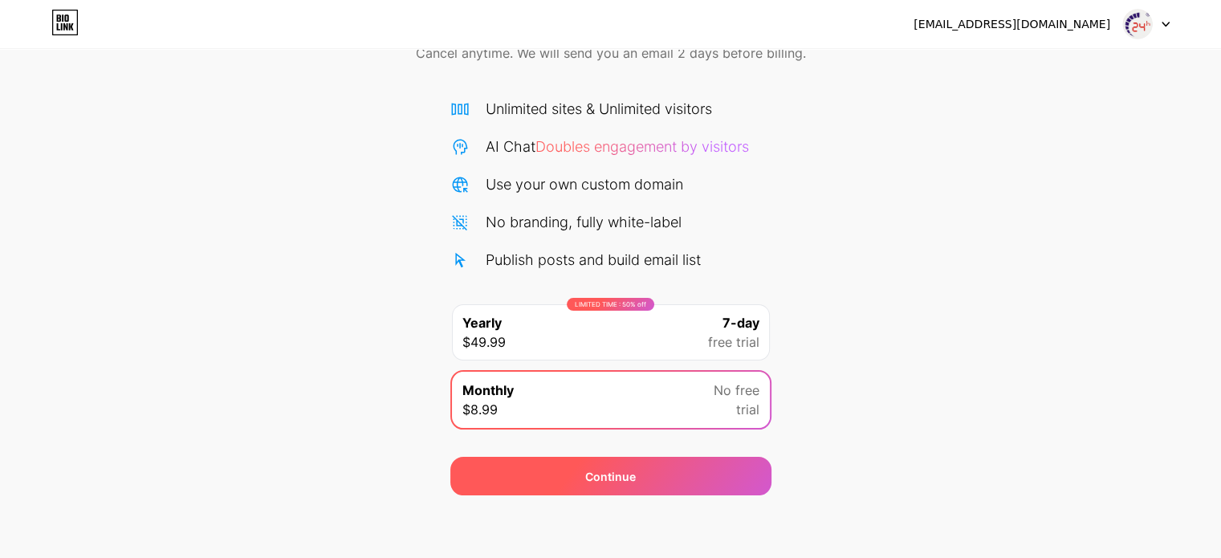
click at [643, 484] on div "Continue" at bounding box center [610, 476] width 321 height 39
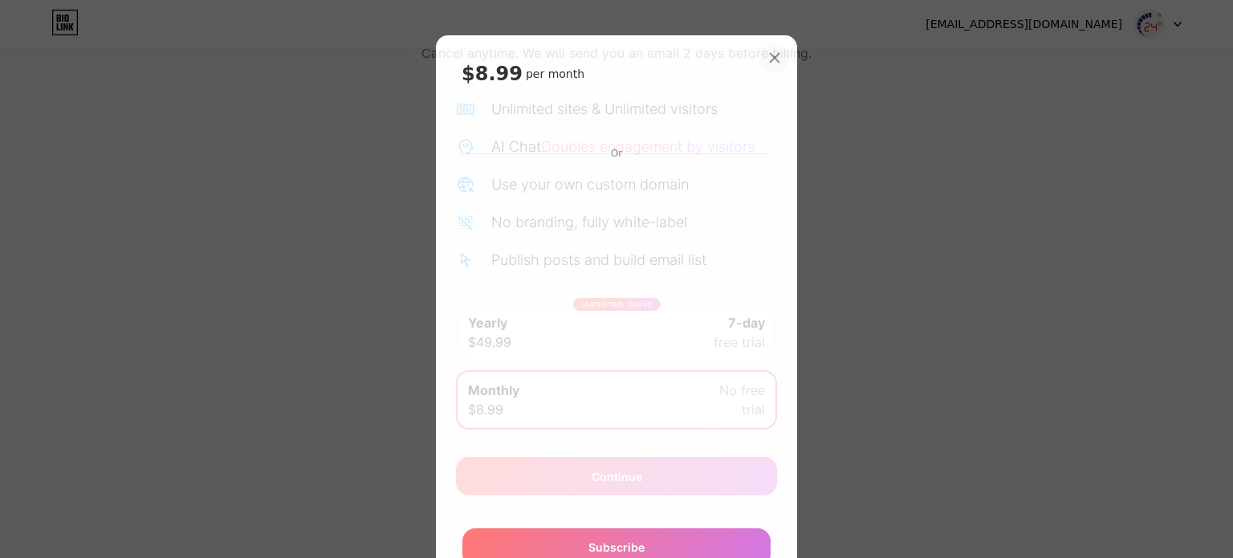
click at [763, 50] on div at bounding box center [774, 57] width 29 height 29
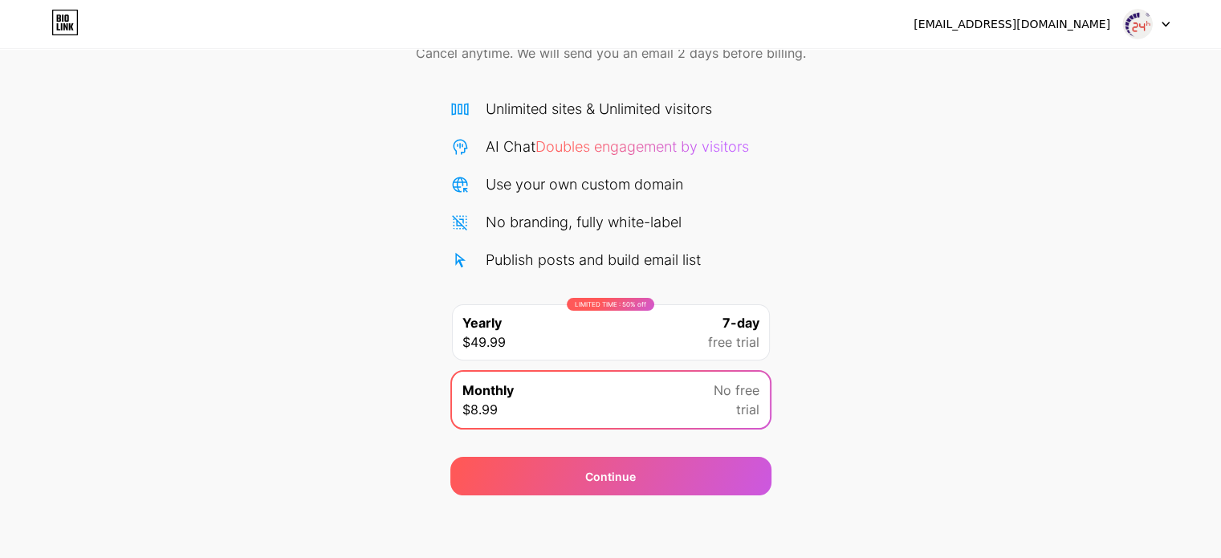
scroll to position [0, 0]
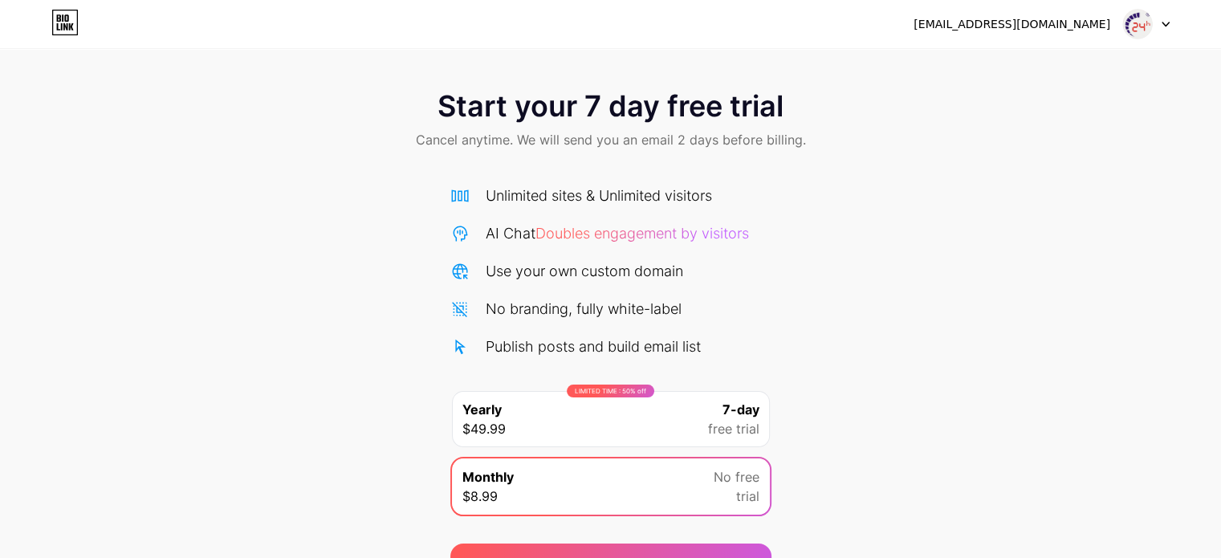
click at [1133, 14] on img at bounding box center [1137, 24] width 31 height 31
click at [990, 11] on div "thaymanhinhsamsung24h@gmail.com" at bounding box center [1042, 24] width 256 height 29
click at [969, 31] on div "thaymanhinhsamsung24h@gmail.com" at bounding box center [1012, 24] width 197 height 17
click at [76, 15] on icon at bounding box center [64, 23] width 27 height 26
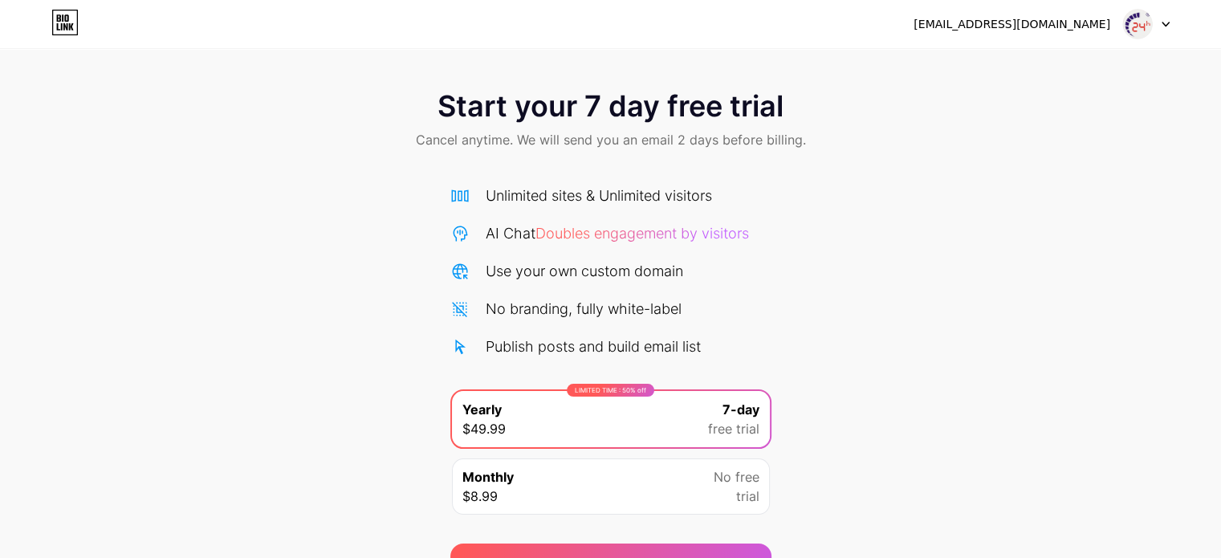
click at [672, 133] on span "Cancel anytime. We will send you an email 2 days before billing." at bounding box center [611, 139] width 390 height 19
click at [588, 223] on div "AI Chat Doubles engagement by visitors" at bounding box center [617, 233] width 263 height 22
click at [600, 230] on span "Doubles engagement by visitors" at bounding box center [642, 233] width 214 height 17
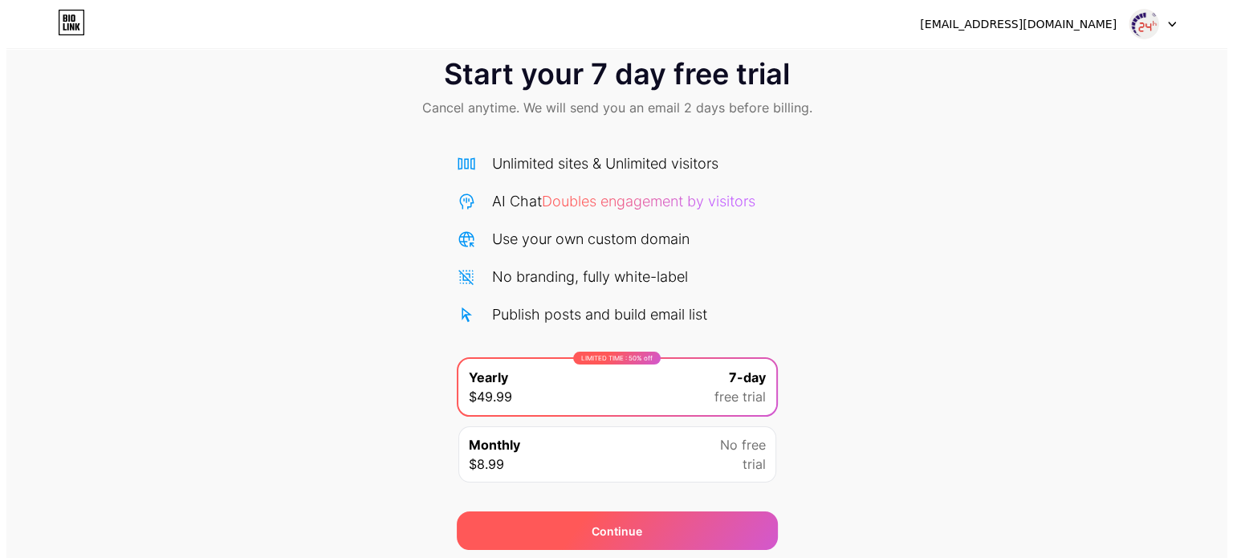
scroll to position [87, 0]
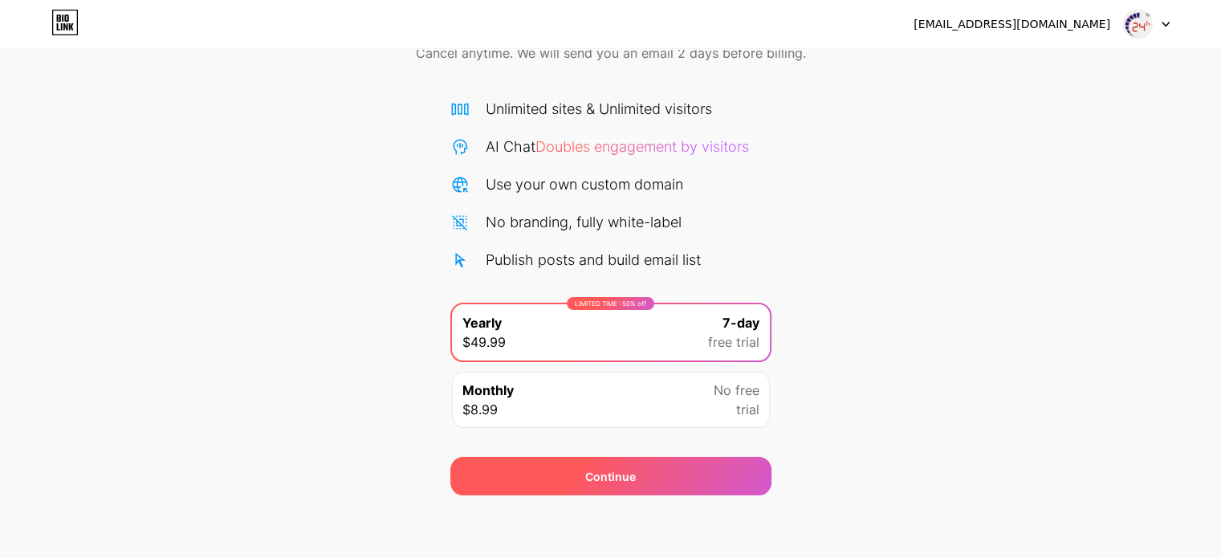
click at [633, 468] on span "Continue" at bounding box center [610, 476] width 51 height 17
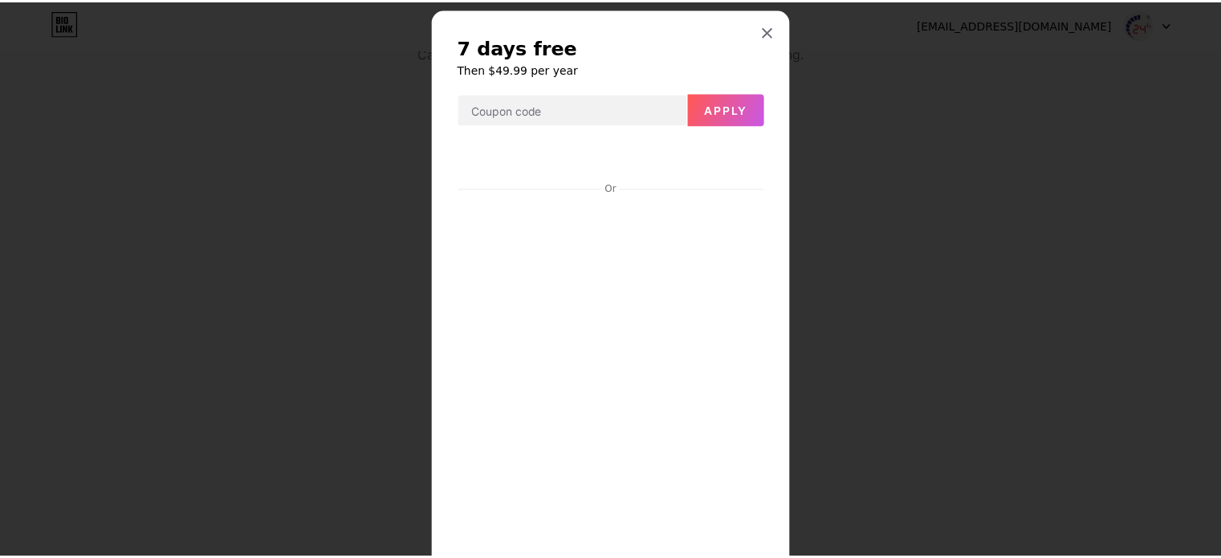
scroll to position [0, 0]
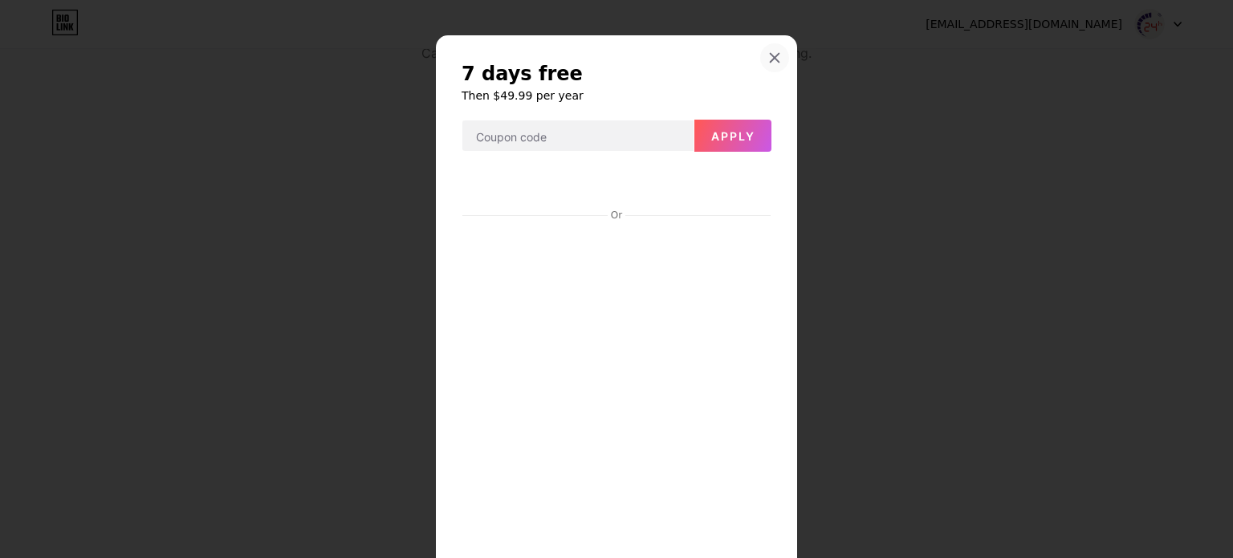
click at [768, 56] on icon at bounding box center [774, 57] width 13 height 13
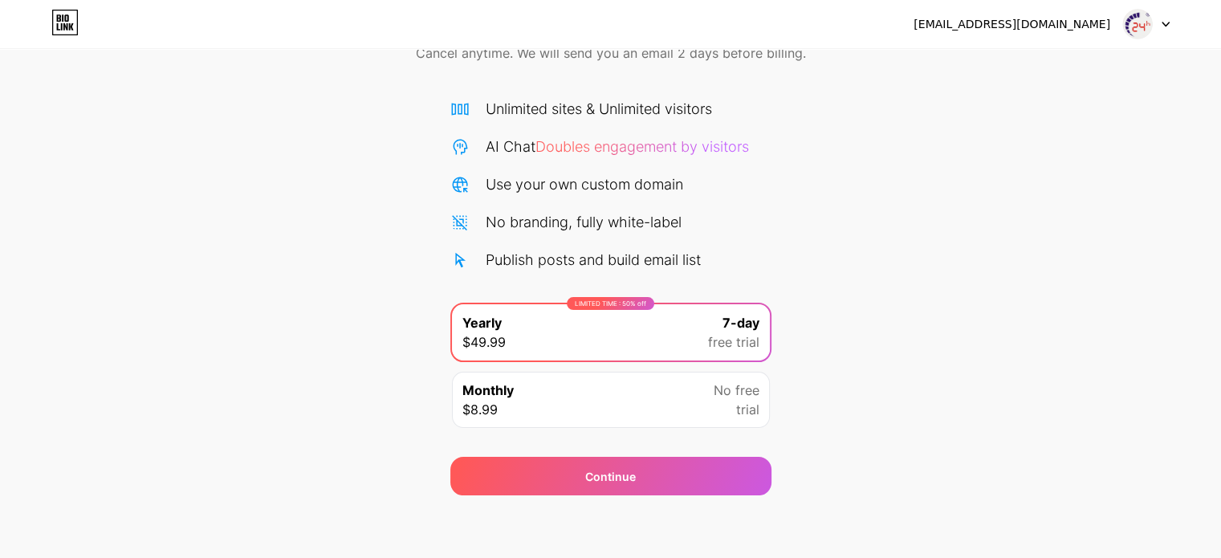
click at [664, 397] on div "Monthly $8.99 No free trial" at bounding box center [611, 400] width 318 height 56
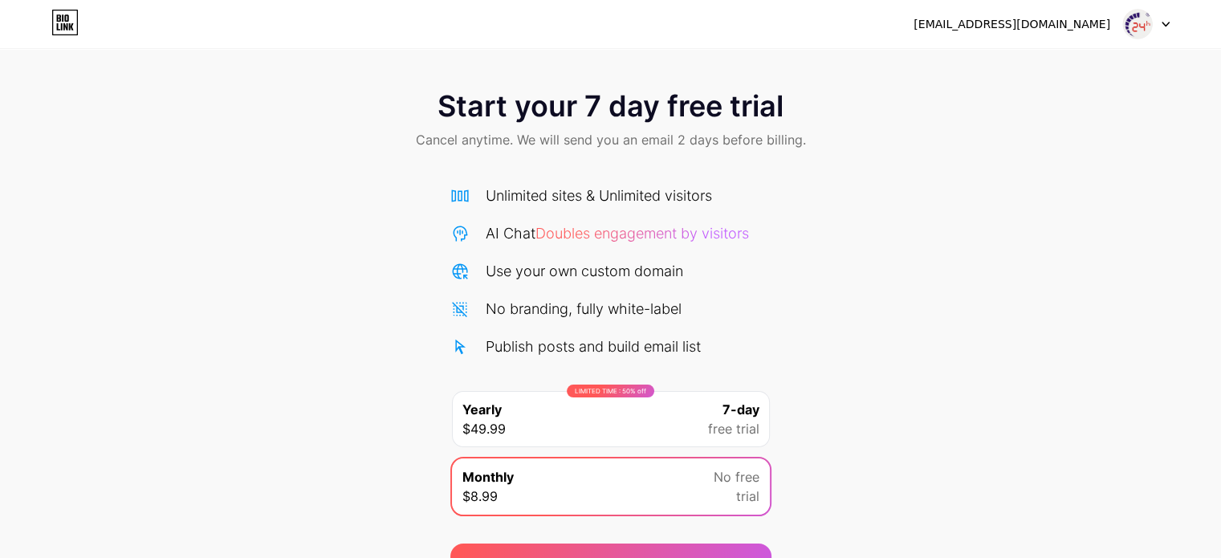
click at [664, 103] on span "Start your 7 day free trial" at bounding box center [611, 106] width 346 height 32
click at [1060, 35] on div "thaymanhinhsamsung24h@gmail.com" at bounding box center [1042, 24] width 256 height 29
click at [1056, 28] on div "thaymanhinhsamsung24h@gmail.com" at bounding box center [1012, 24] width 197 height 17
click at [1134, 28] on img at bounding box center [1137, 24] width 31 height 31
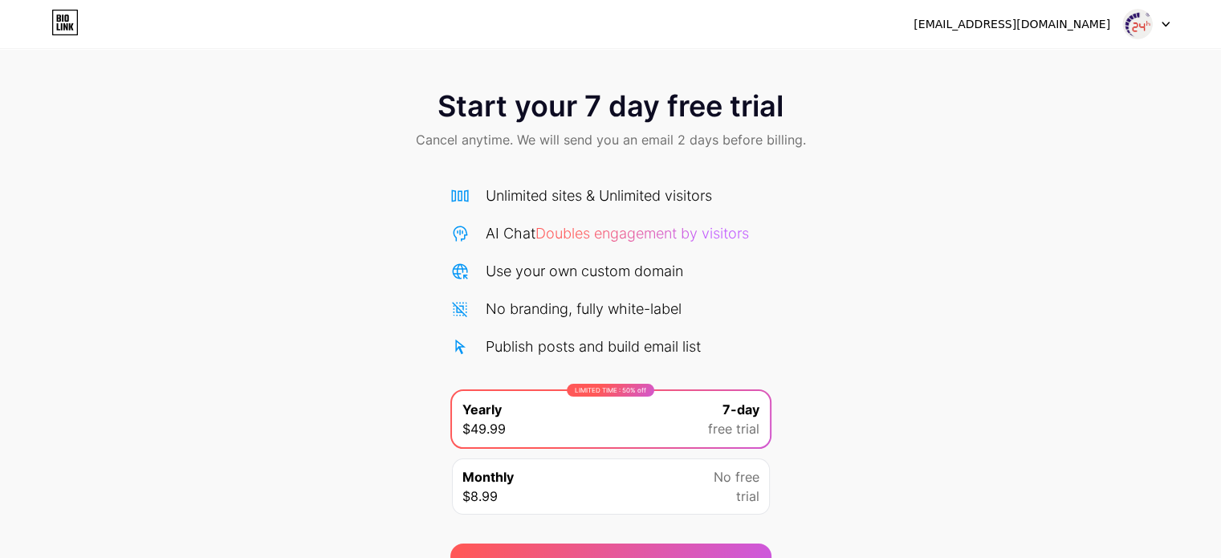
click at [617, 141] on span "Cancel anytime. We will send you an email 2 days before billing." at bounding box center [611, 139] width 390 height 19
click at [581, 214] on div "Unlimited sites & Unlimited visitors AI Chat Doubles engagement by visitors Use…" at bounding box center [610, 271] width 321 height 173
drag, startPoint x: 457, startPoint y: 137, endPoint x: 802, endPoint y: 132, distance: 345.3
click at [799, 132] on span "Cancel anytime. We will send you an email 2 days before billing." at bounding box center [611, 139] width 390 height 19
click at [581, 100] on span "Start your 7 day free trial" at bounding box center [611, 106] width 346 height 32
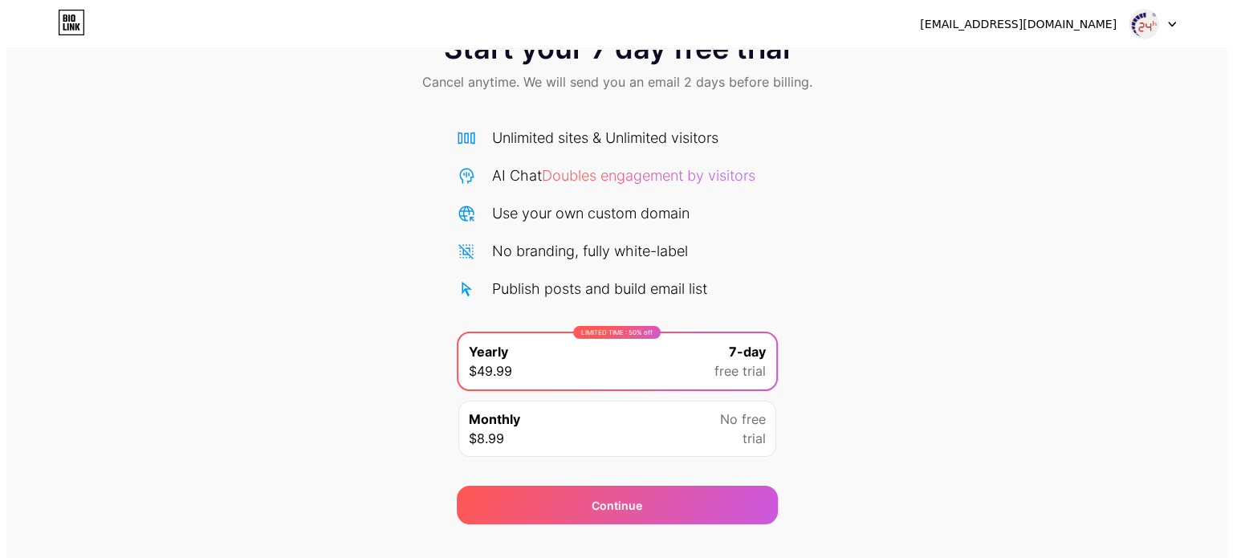
scroll to position [87, 0]
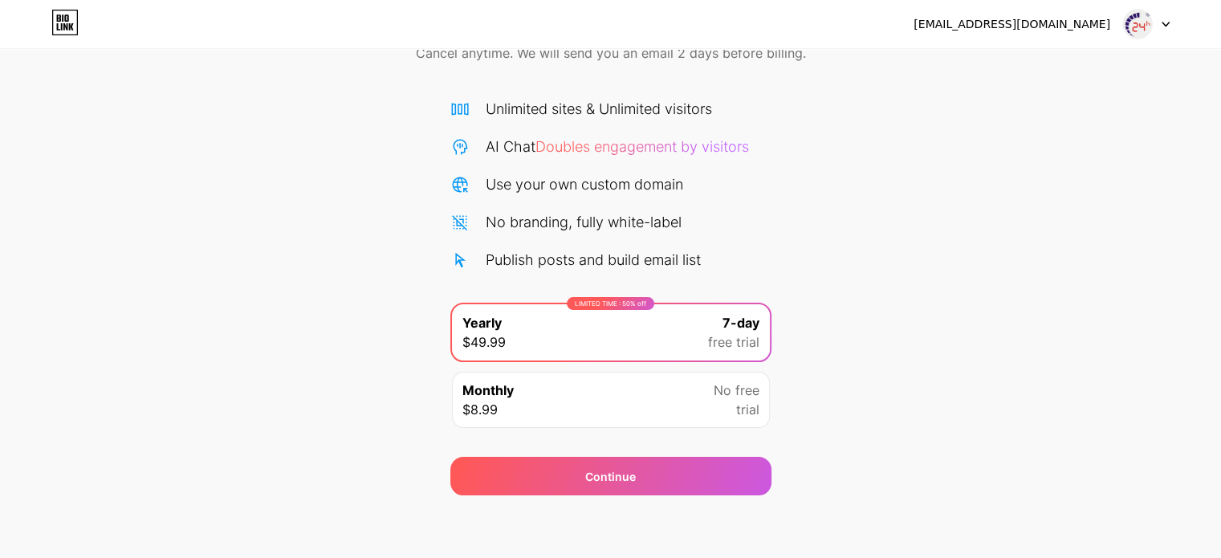
click at [595, 414] on div "Monthly $8.99 No free trial" at bounding box center [611, 400] width 318 height 56
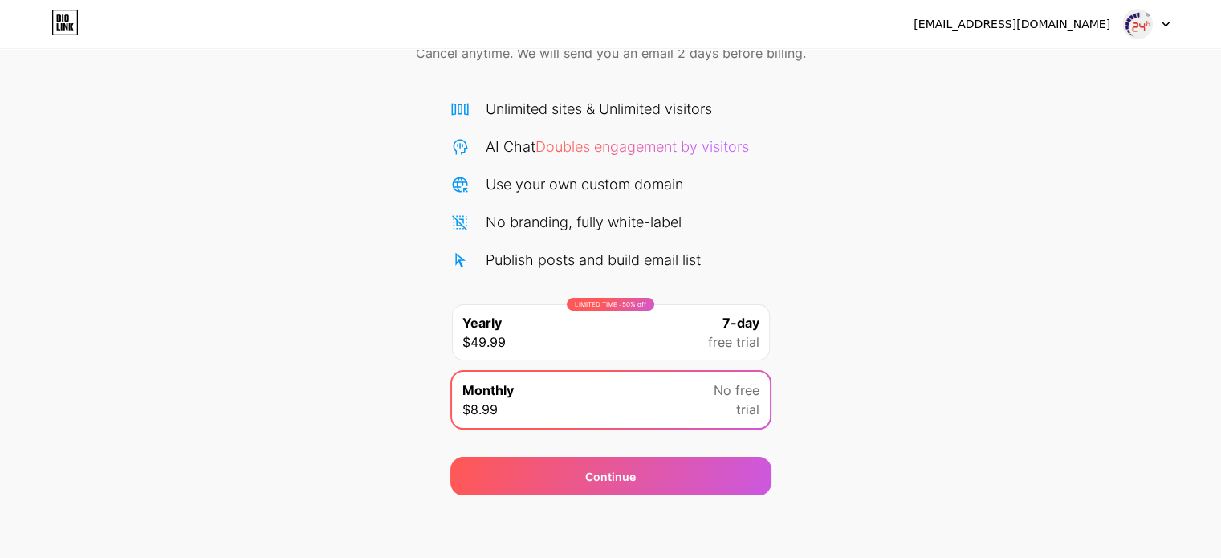
click at [600, 316] on div "LIMITED TIME : 50% off Yearly $49.99 7-day free trial" at bounding box center [611, 332] width 318 height 56
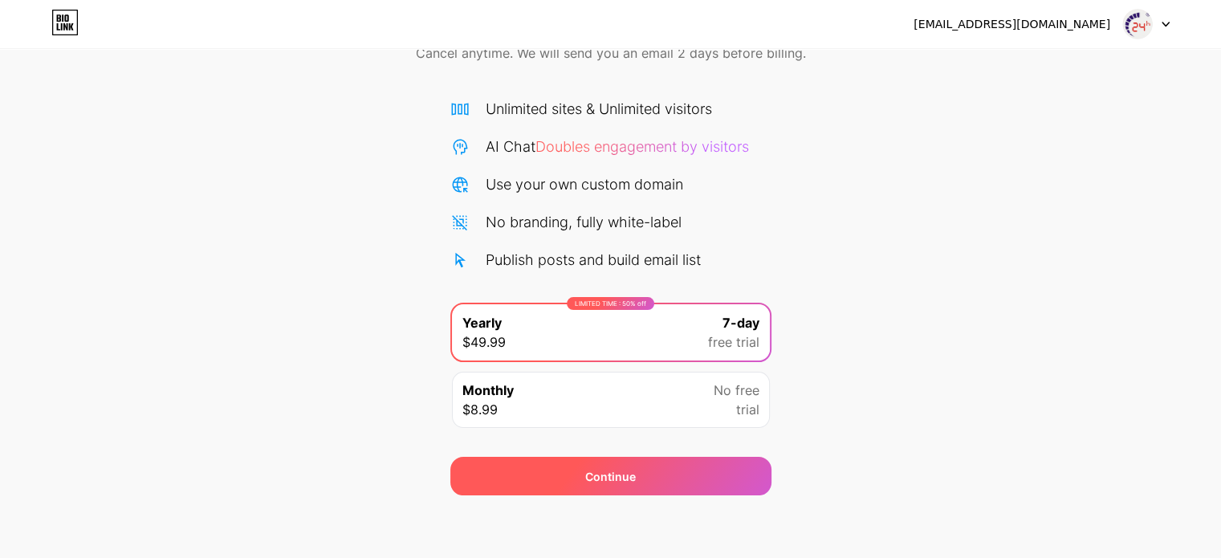
click at [643, 485] on div "Continue" at bounding box center [610, 476] width 321 height 39
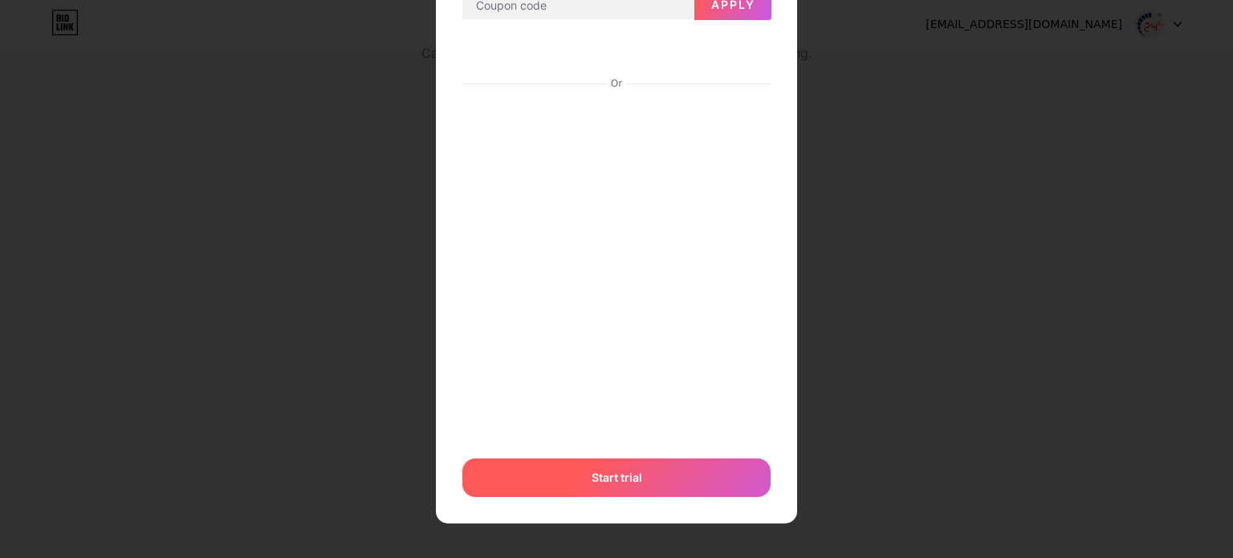
click at [624, 479] on span "Start trial" at bounding box center [617, 477] width 51 height 17
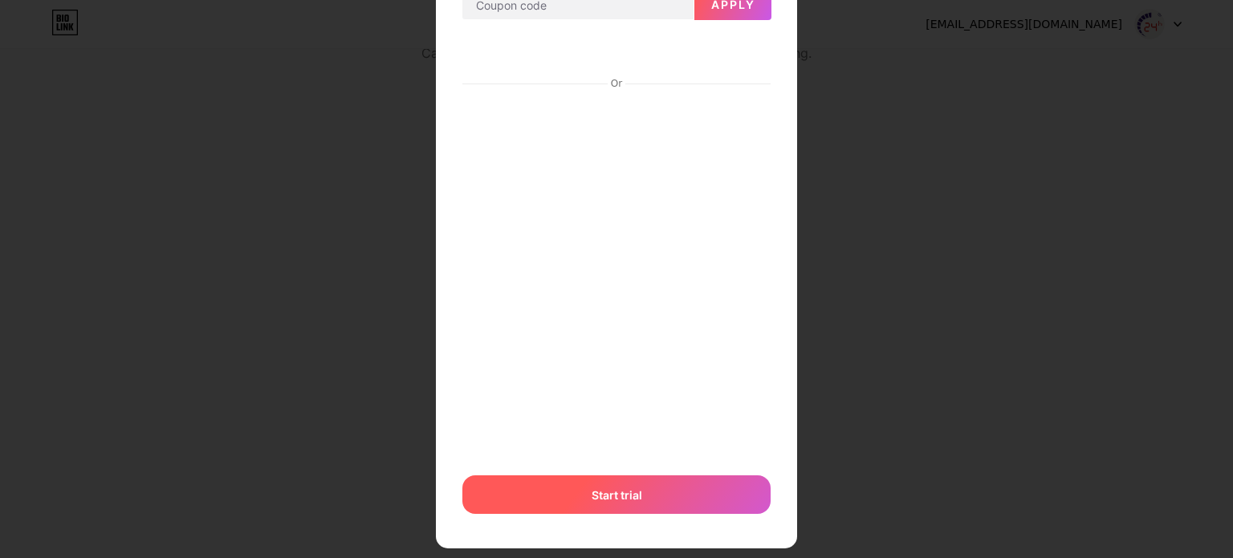
scroll to position [151, 0]
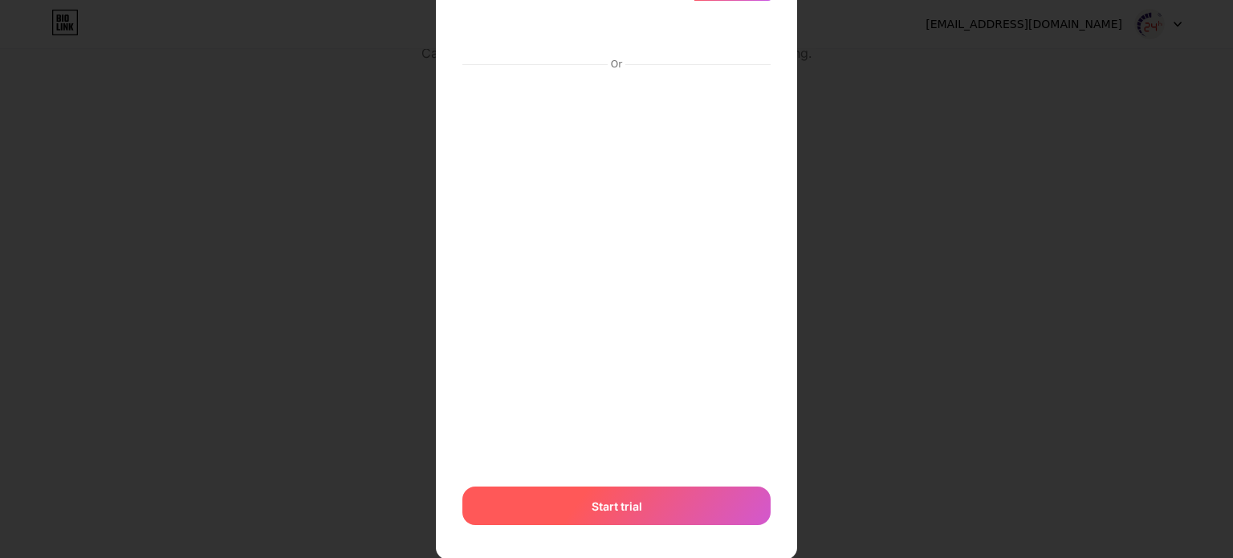
click at [617, 487] on div "Start trial" at bounding box center [616, 506] width 308 height 39
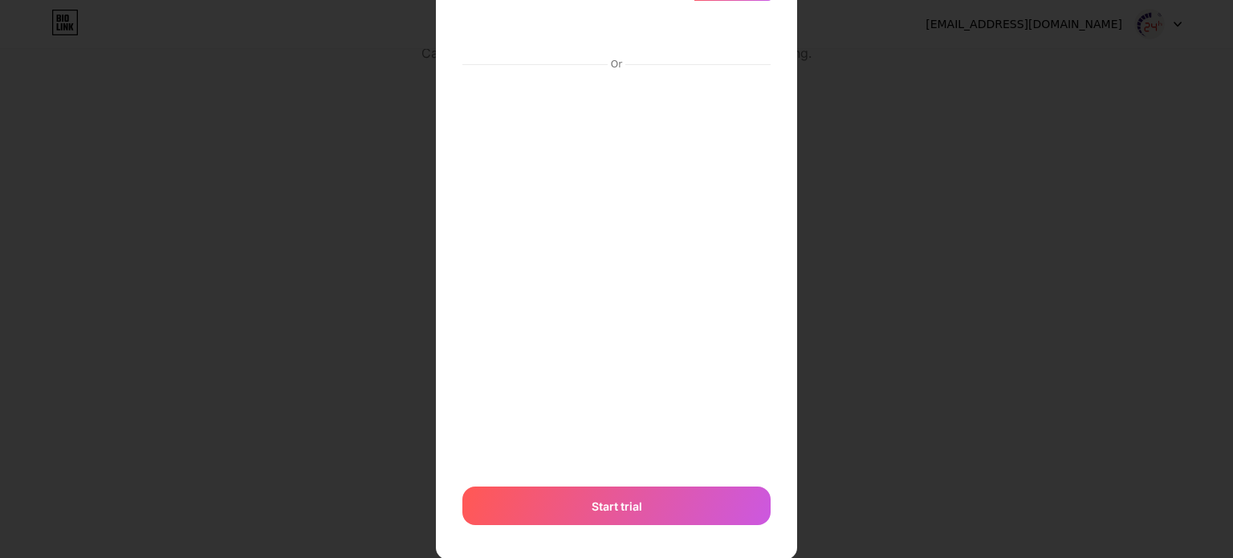
click at [914, 134] on div at bounding box center [616, 128] width 1233 height 558
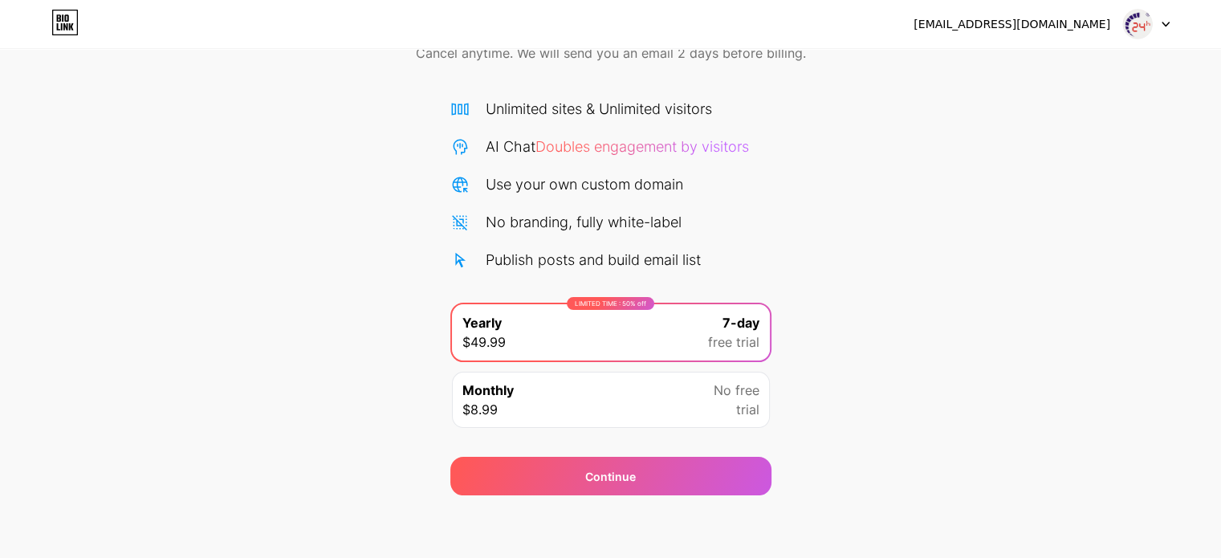
click at [623, 385] on div "Monthly $8.99 No free trial" at bounding box center [611, 400] width 318 height 56
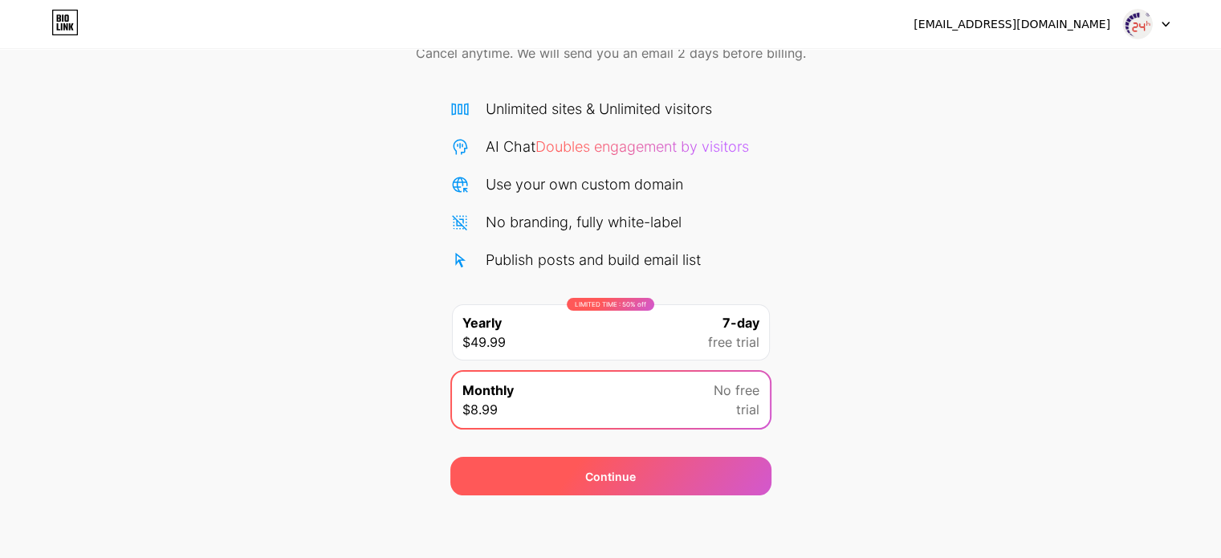
click at [598, 469] on span "Continue" at bounding box center [610, 476] width 51 height 17
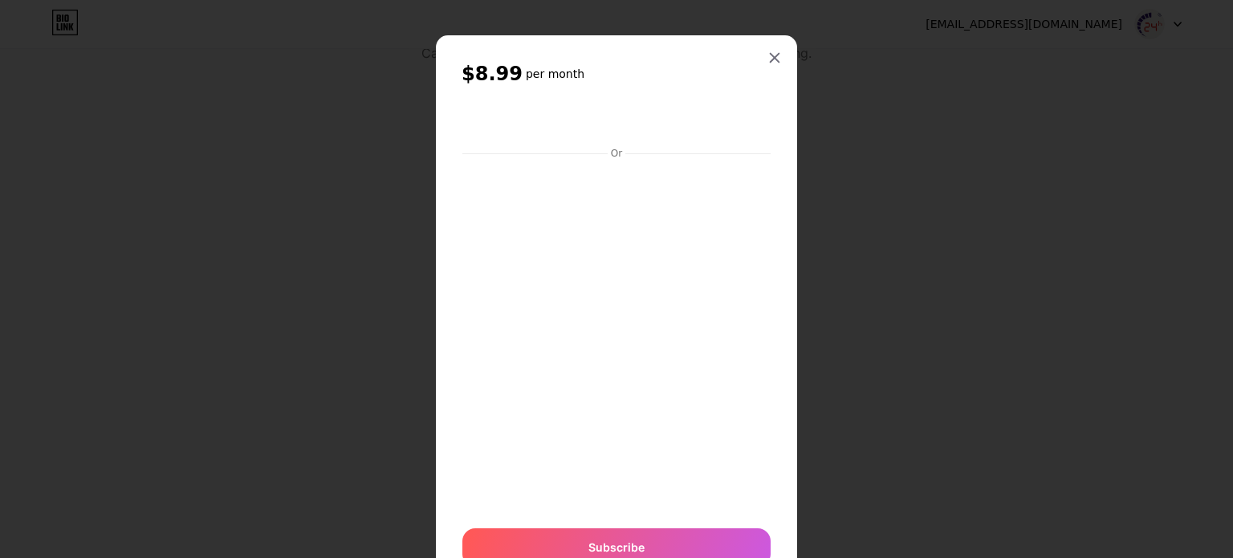
scroll to position [71, 0]
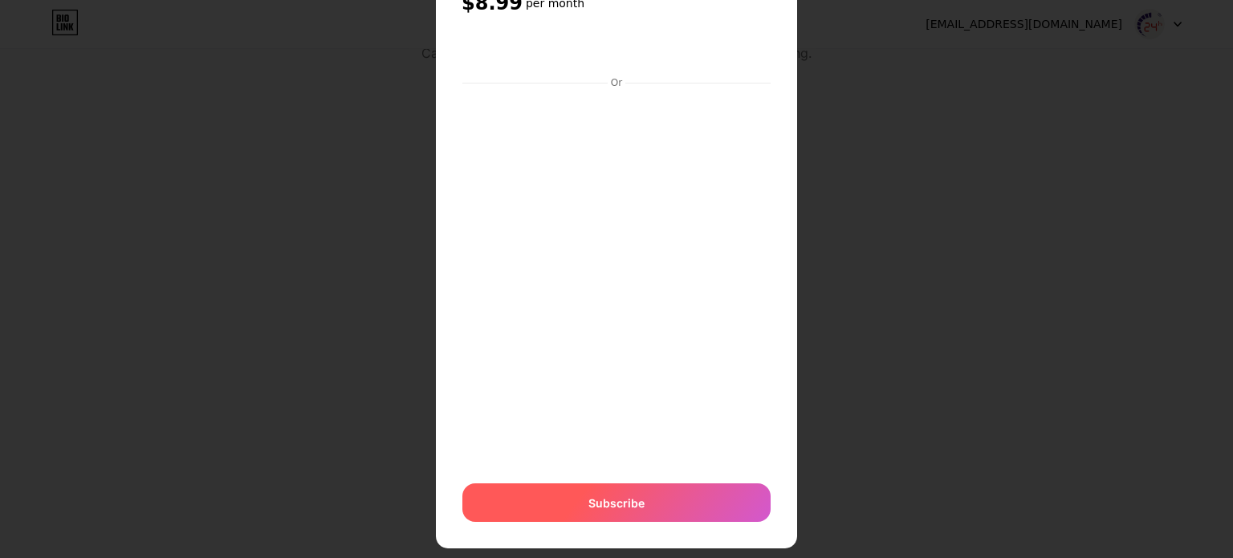
click at [545, 495] on div "Subscribe" at bounding box center [616, 502] width 308 height 39
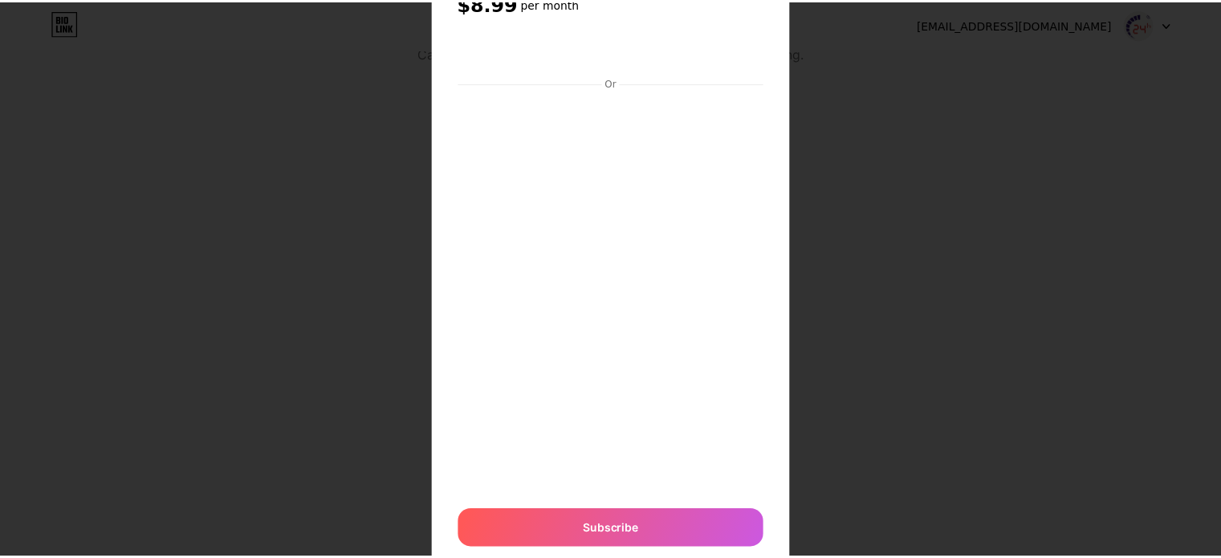
scroll to position [0, 0]
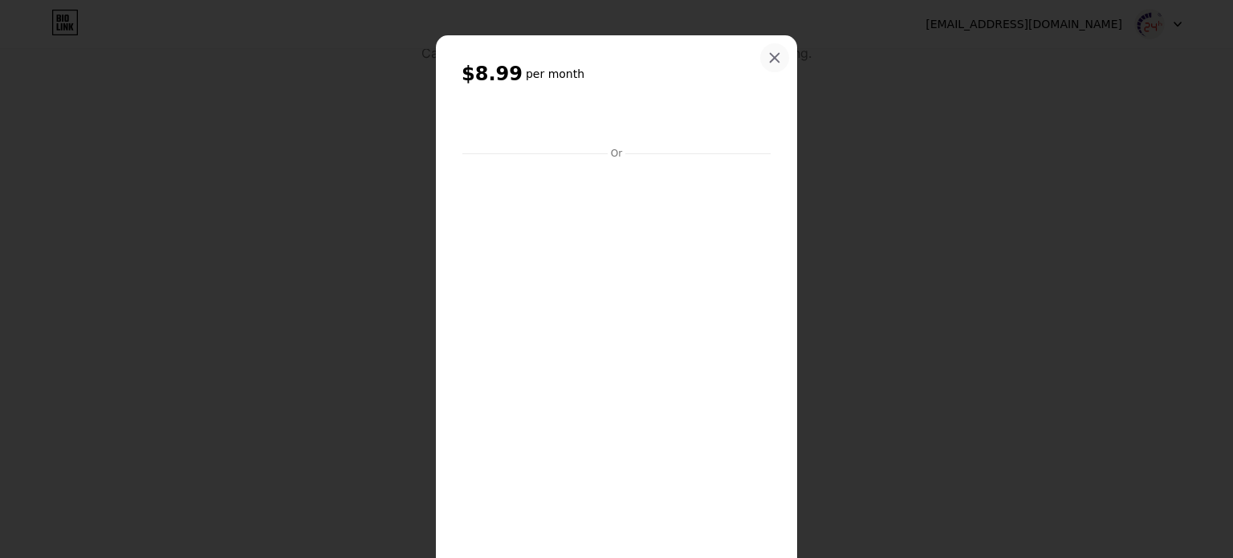
click at [777, 47] on div at bounding box center [774, 57] width 29 height 29
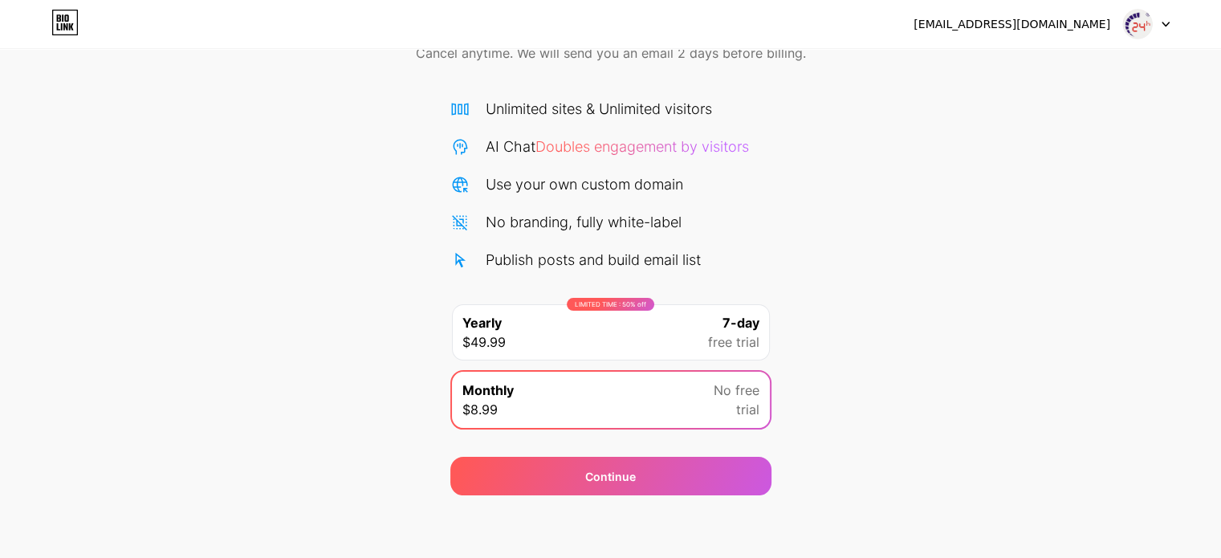
click at [1181, 13] on div "thaymanhinhsamsung24h@gmail.com Logout" at bounding box center [610, 24] width 1221 height 29
click at [1159, 16] on div at bounding box center [1146, 24] width 47 height 29
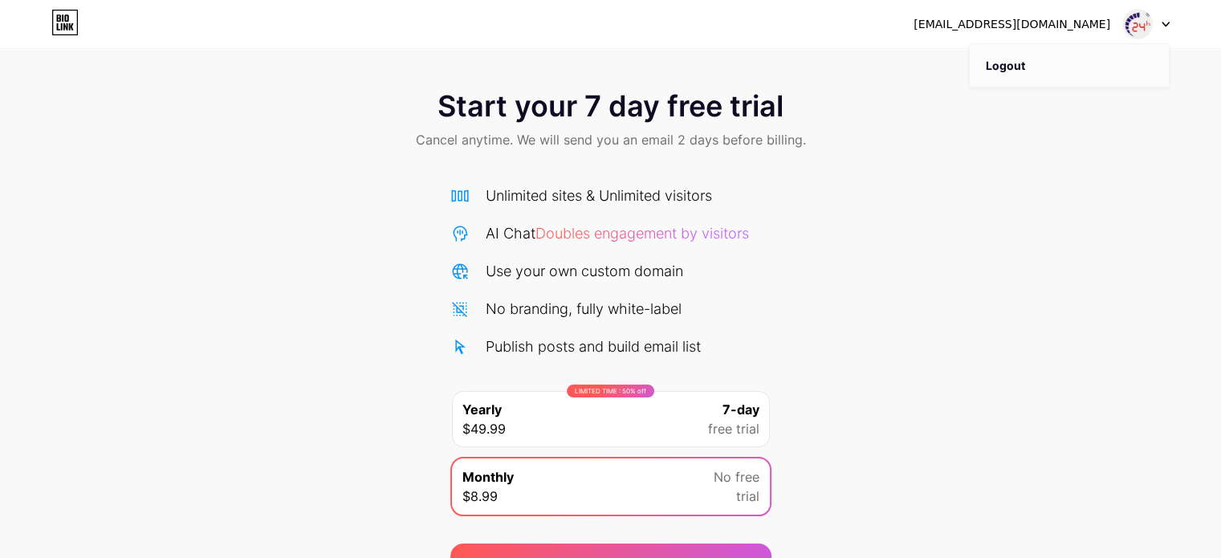
click at [1036, 57] on li "Logout" at bounding box center [1069, 65] width 199 height 43
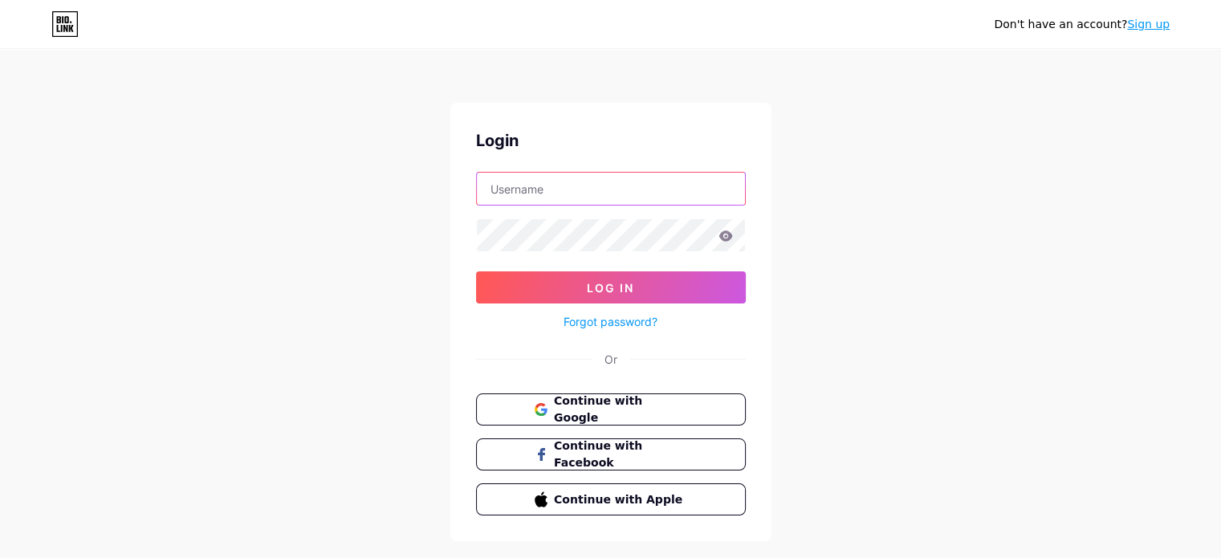
click at [546, 180] on input "text" at bounding box center [611, 189] width 268 height 32
click at [637, 186] on input "thaymanhinhsamsung24h@gmail.com" at bounding box center [611, 189] width 268 height 32
drag, startPoint x: 637, startPoint y: 186, endPoint x: 759, endPoint y: 185, distance: 122.0
click at [759, 185] on div "Login thaymanhinhsamsung24h@gmail.com Log In Forgot password? Or Continue with …" at bounding box center [610, 322] width 321 height 438
drag, startPoint x: 607, startPoint y: 180, endPoint x: 759, endPoint y: 180, distance: 151.7
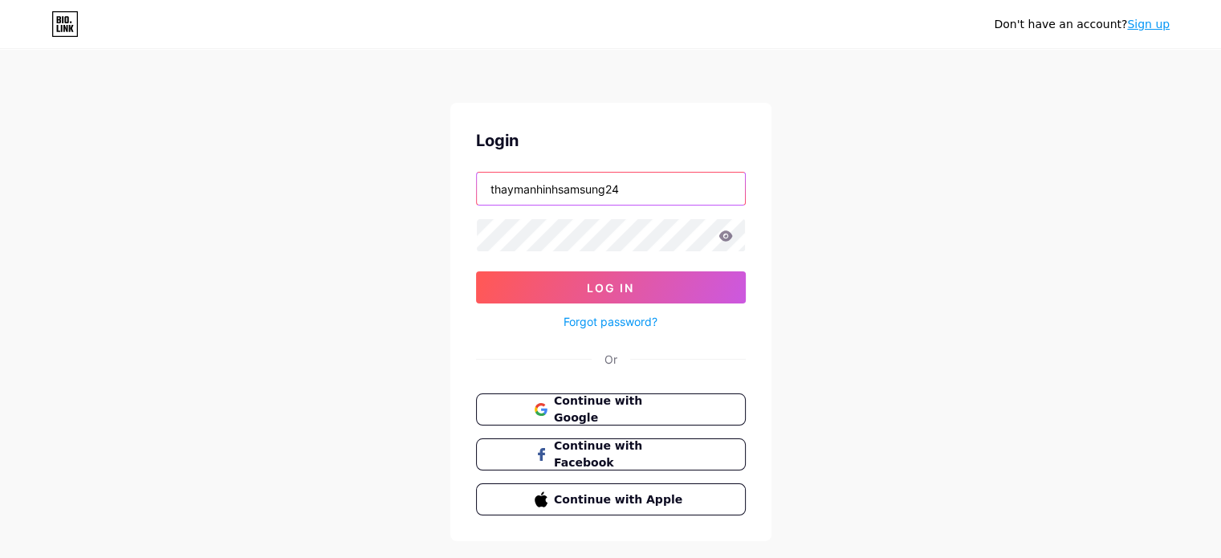
click at [759, 180] on div "Login thaymanhinhsamsung24 Log In Forgot password? Or Continue with Google Cont…" at bounding box center [610, 322] width 321 height 438
type input "thaymanhinhsamsung"
click at [476, 271] on button "Log In" at bounding box center [611, 287] width 270 height 32
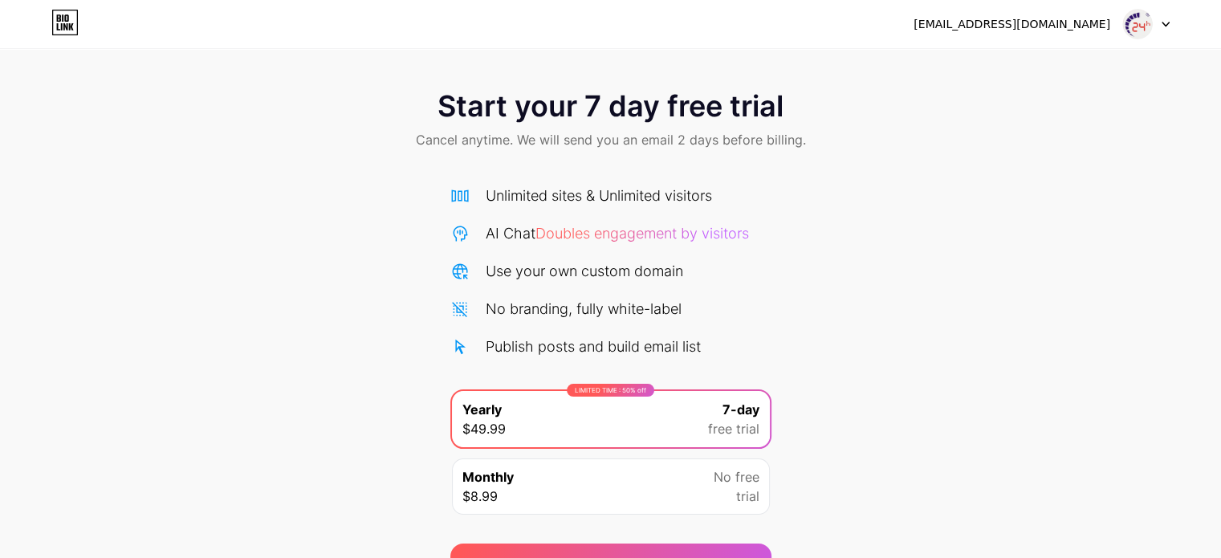
click at [1125, 48] on div "[EMAIL_ADDRESS][DOMAIN_NAME] Logout" at bounding box center [610, 24] width 1221 height 49
click at [974, 9] on div "[EMAIL_ADDRESS][DOMAIN_NAME] Logout" at bounding box center [610, 24] width 1221 height 48
click at [974, 19] on div "[EMAIL_ADDRESS][DOMAIN_NAME]" at bounding box center [1012, 24] width 197 height 17
click at [974, 19] on div "thaymanhinhsamsung24h@gmail.com" at bounding box center [1012, 24] width 197 height 17
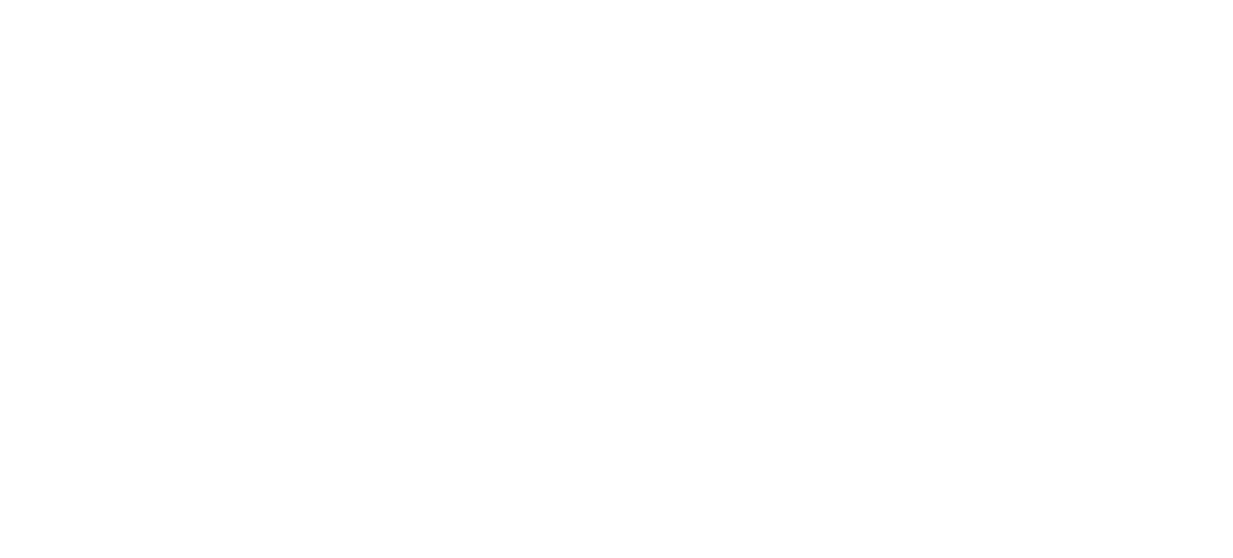
drag, startPoint x: 489, startPoint y: 557, endPoint x: 245, endPoint y: 13, distance: 596.5
click at [245, 0] on html at bounding box center [616, 0] width 1233 height 0
